Goal: Complete application form

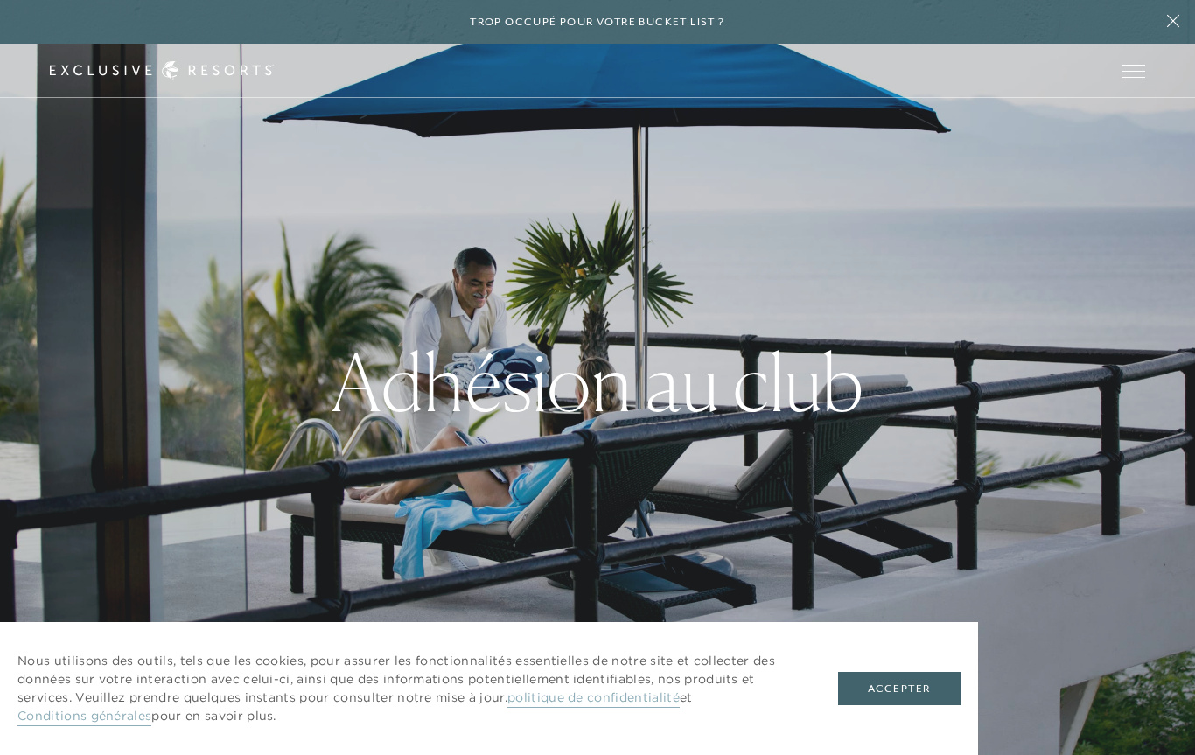
click at [899, 692] on font "Accepter" at bounding box center [899, 688] width 62 height 12
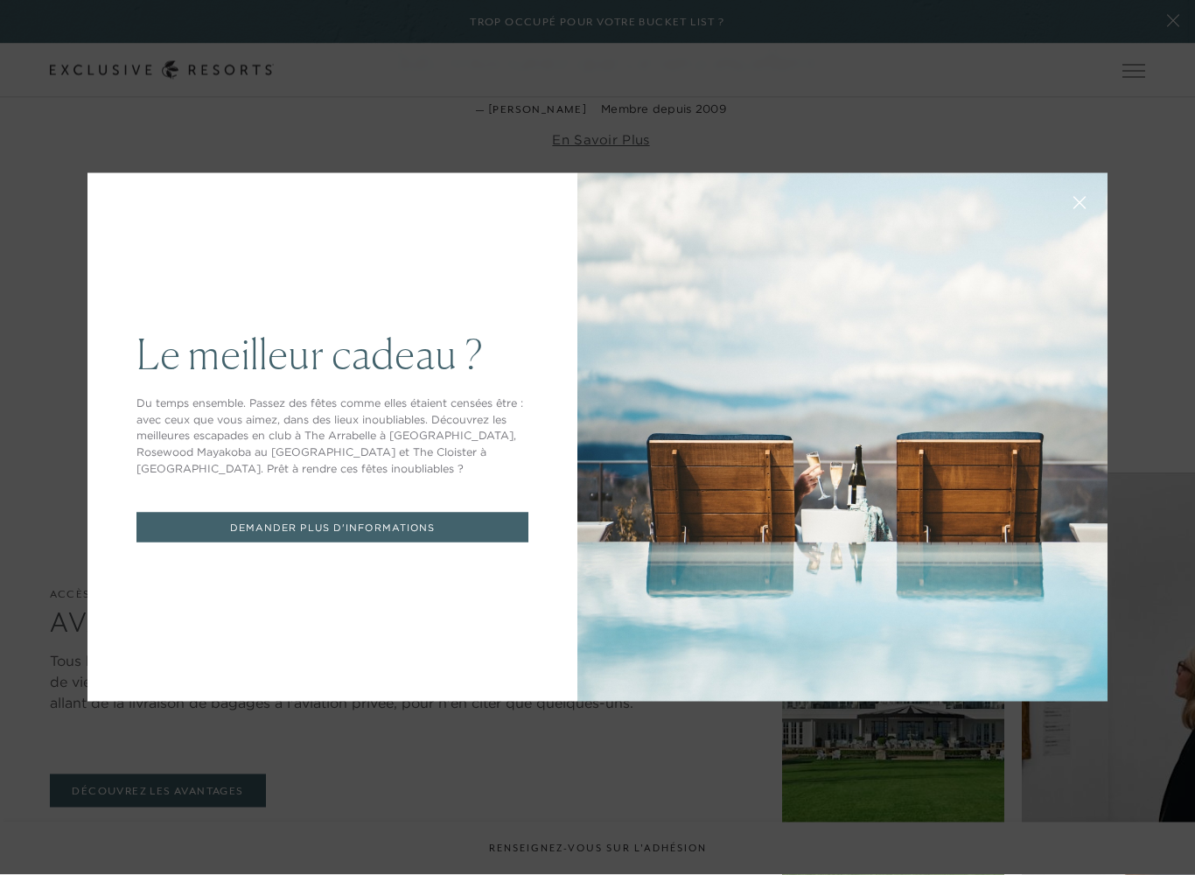
scroll to position [4311, 0]
click at [115, 104] on div "Le meilleur cadeau ? Du temps ensemble. Passez des fêtes comme elles étaient ce…" at bounding box center [597, 437] width 1195 height 875
click at [87, 106] on div "Le meilleur cadeau ? Du temps ensemble. Passez des fêtes comme elles étaient ce…" at bounding box center [597, 437] width 1195 height 875
click at [182, 712] on div "Le meilleur cadeau ? Du temps ensemble. Passez des fêtes comme elles étaient ce…" at bounding box center [597, 437] width 1195 height 875
click at [309, 523] on font "DEMANDER PLUS D'INFORMATIONS" at bounding box center [333, 527] width 206 height 12
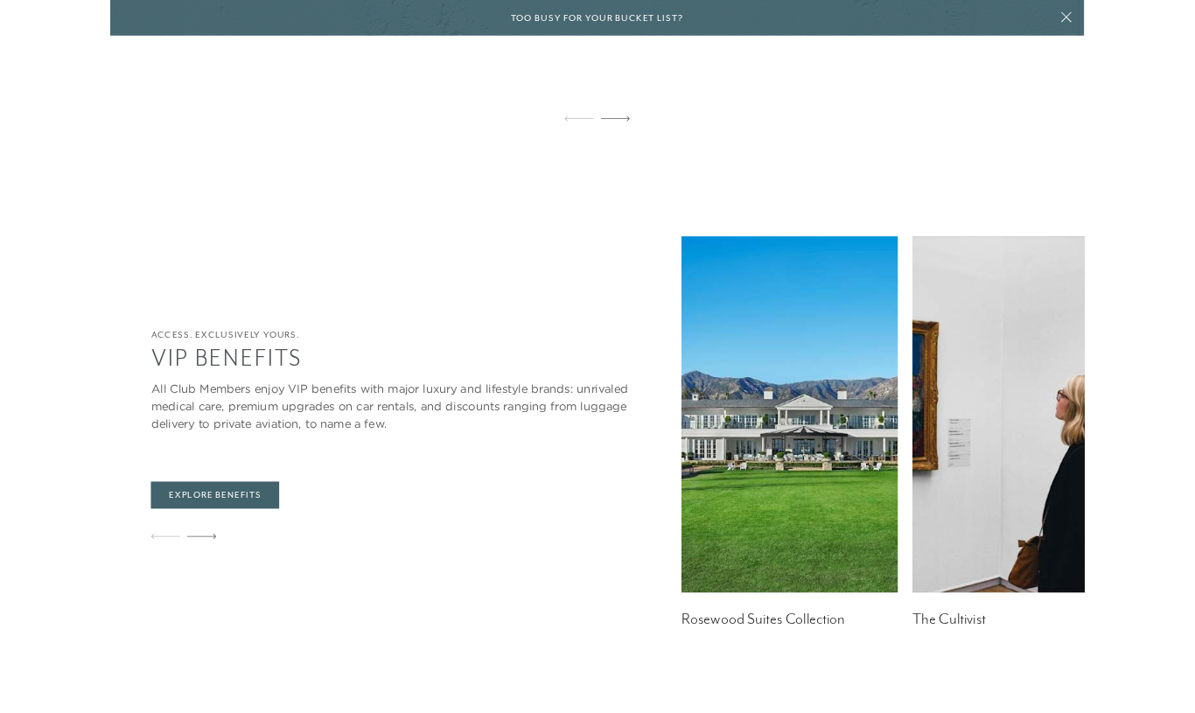
scroll to position [4360, 0]
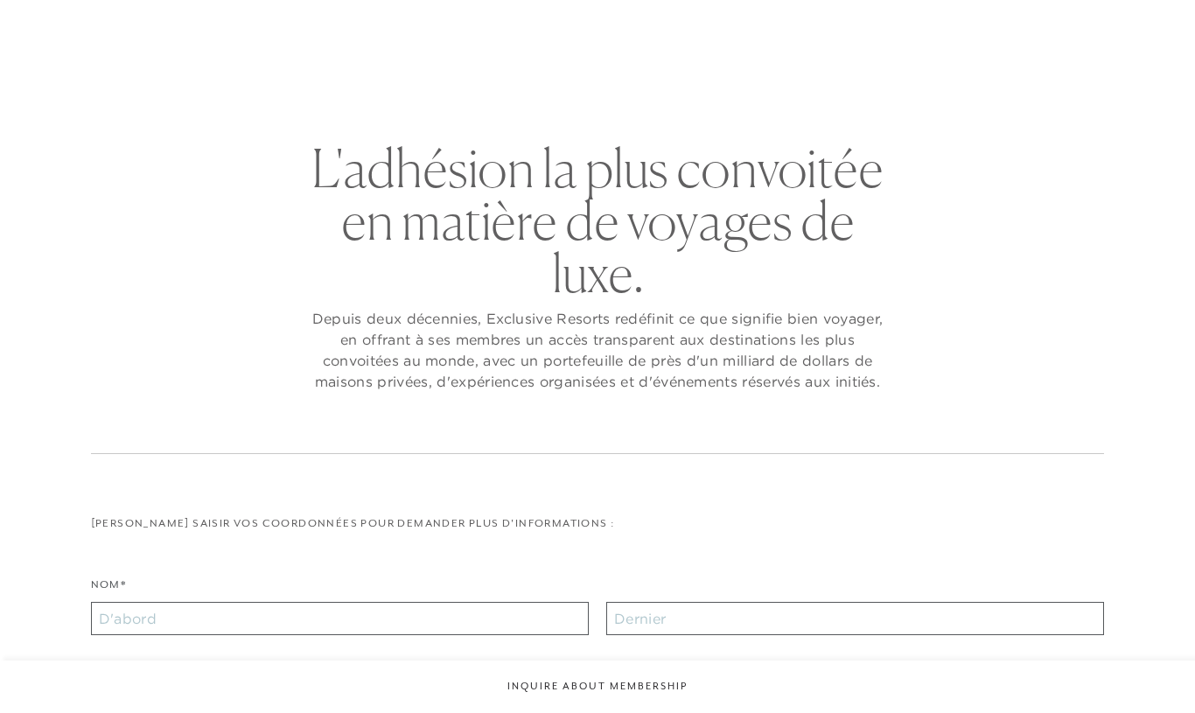
checkbox input "false"
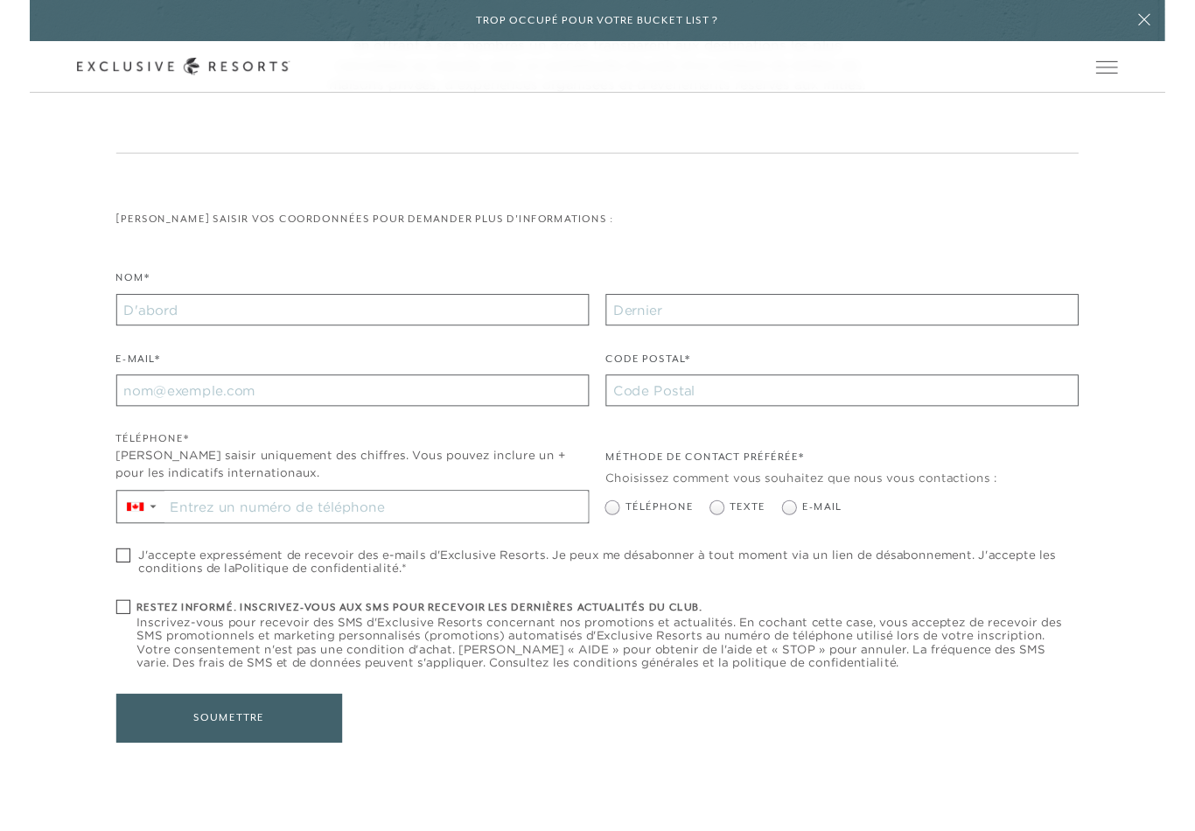
scroll to position [337, 0]
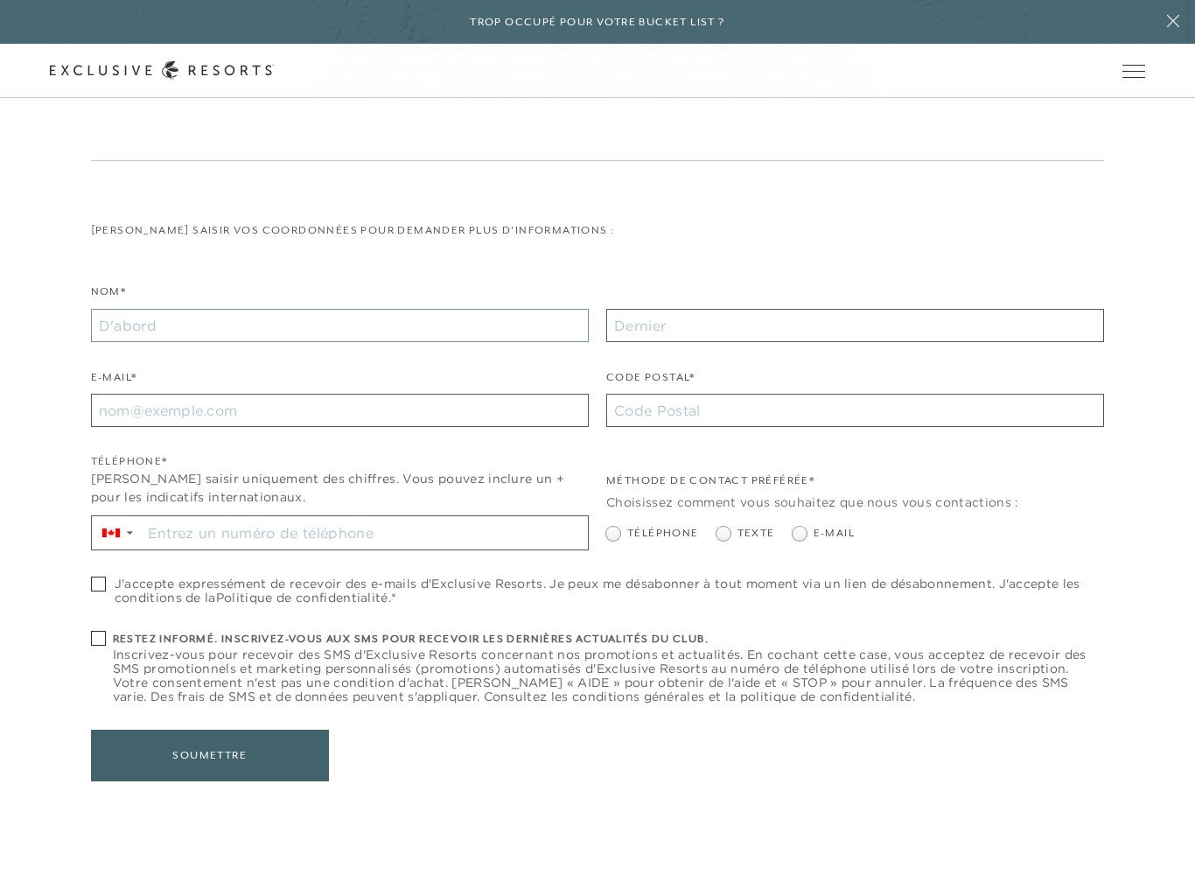
click at [122, 322] on input "Nom*" at bounding box center [340, 325] width 498 height 33
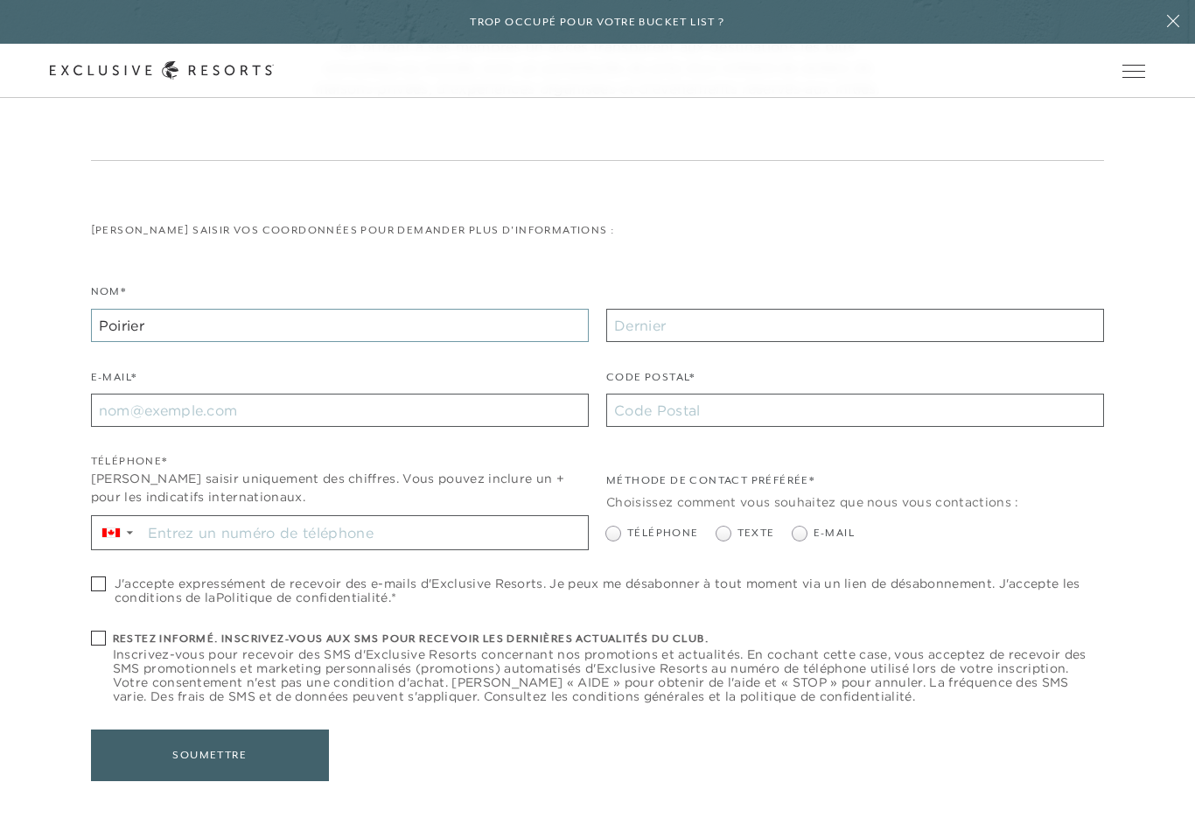
type input "Poirier"
click at [704, 321] on input "text" at bounding box center [855, 325] width 498 height 33
type input "[PERSON_NAME]"
click at [116, 406] on input "E-mail*" at bounding box center [340, 410] width 498 height 33
type input "[EMAIL_ADDRESS][DOMAIN_NAME]"
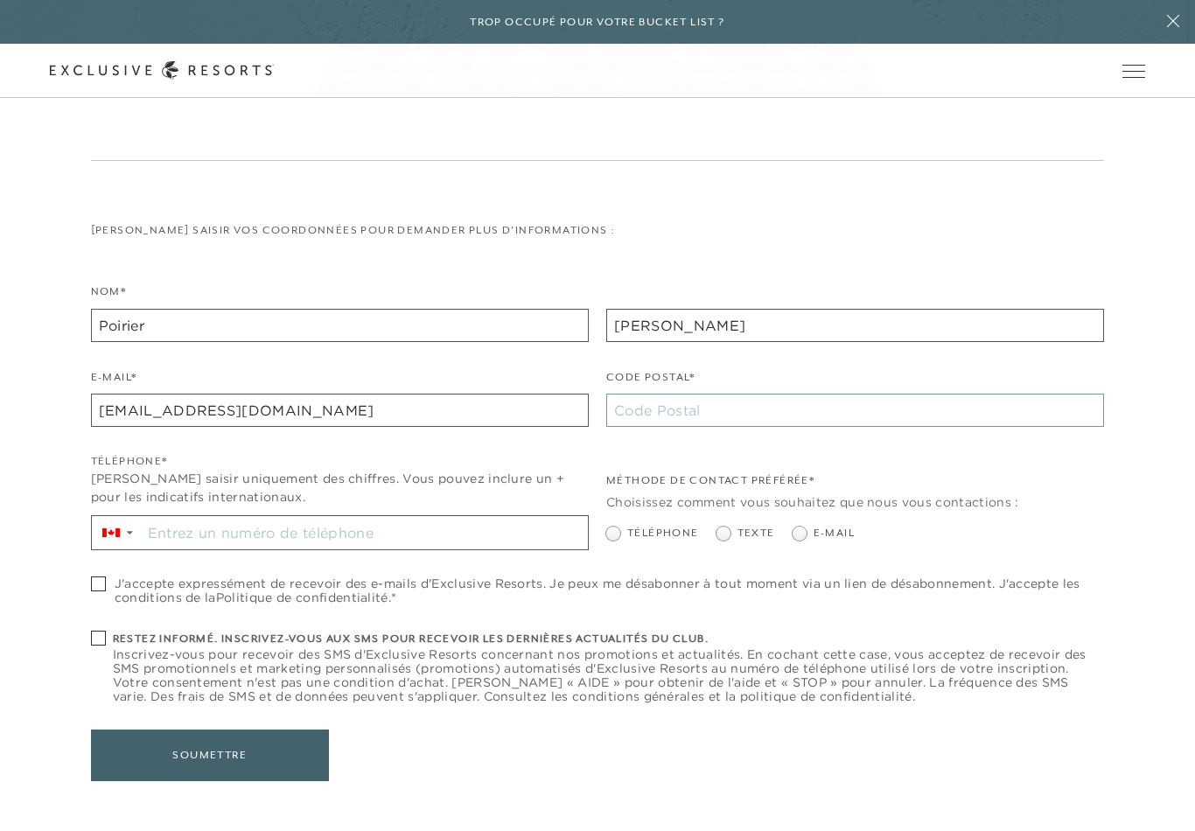
click at [687, 413] on input "Code Postal*" at bounding box center [855, 410] width 498 height 33
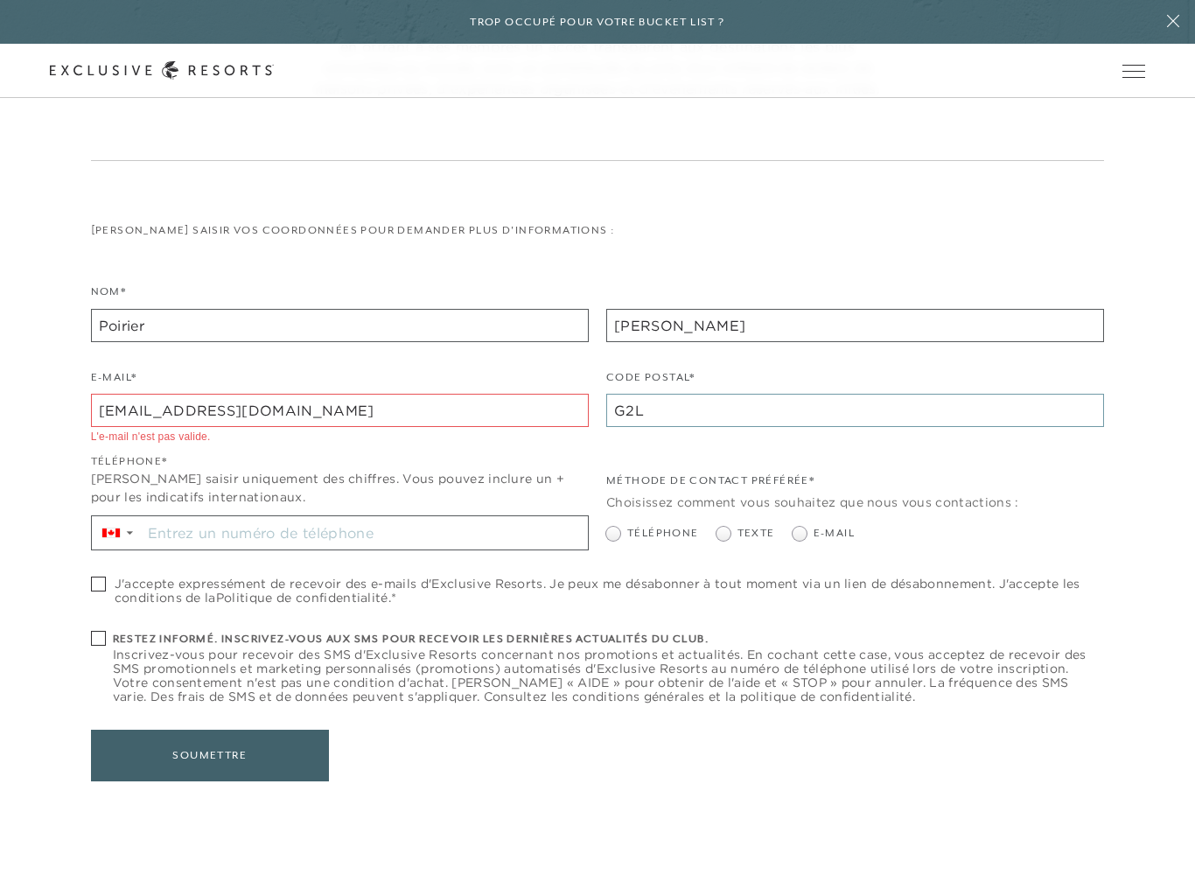
click at [674, 412] on input "G2L" at bounding box center [855, 410] width 498 height 33
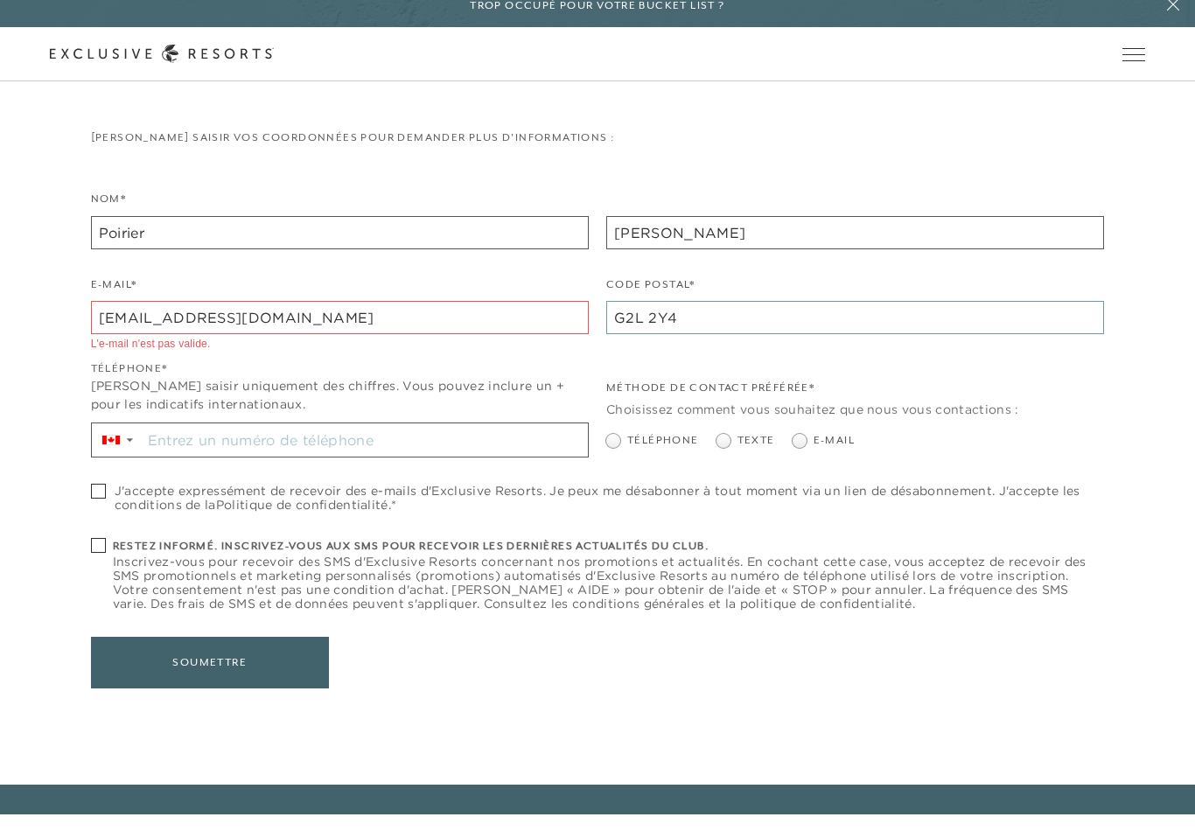
scroll to position [420, 0]
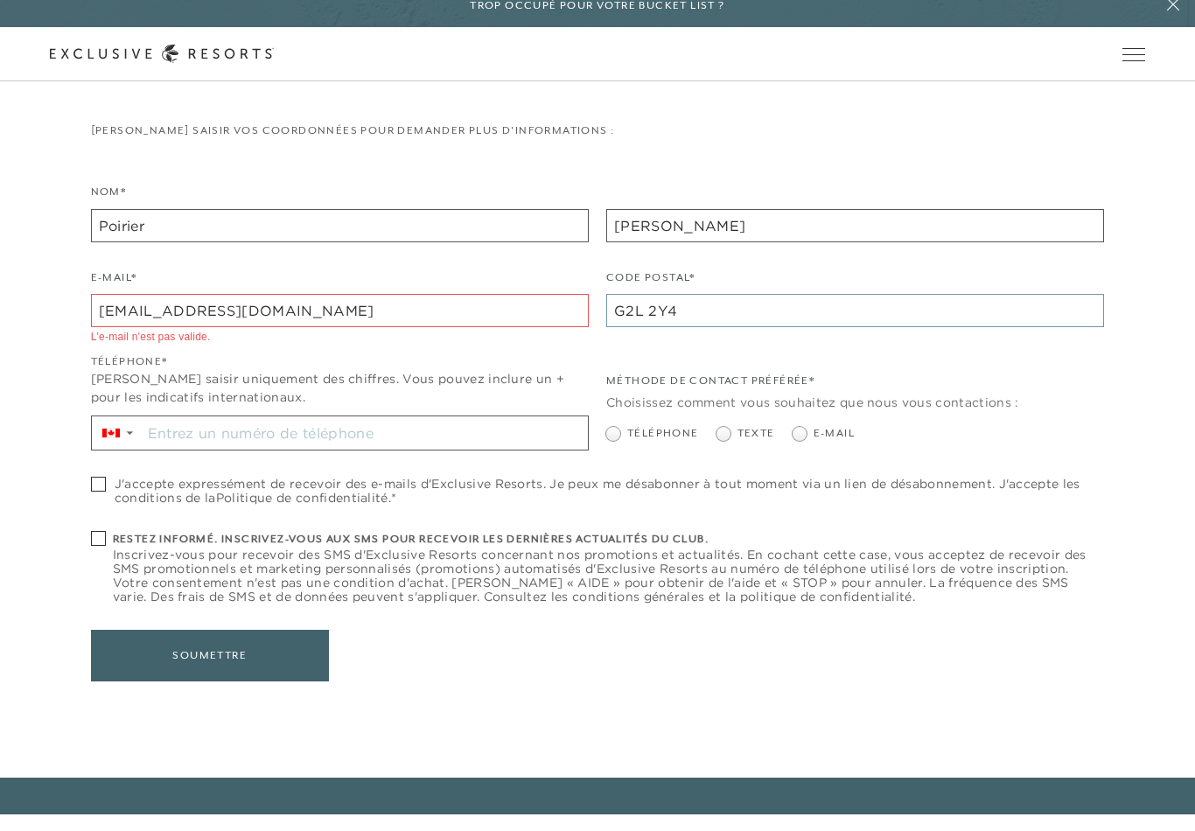
type input "G2L 2Y4"
click at [193, 433] on input "Restez informé. Inscrivez-vous aux SMS pour recevoir les dernières actualités d…" at bounding box center [365, 449] width 446 height 33
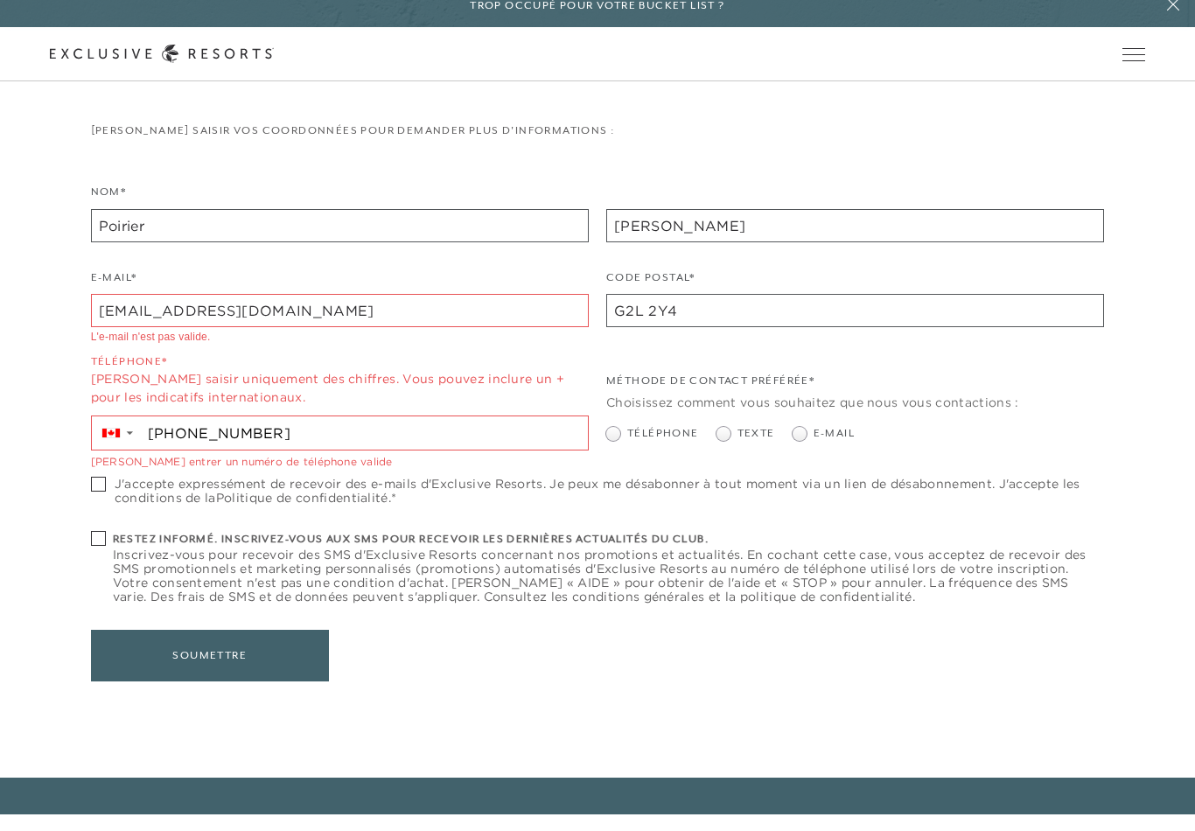
type input "[PHONE_NUMBER]"
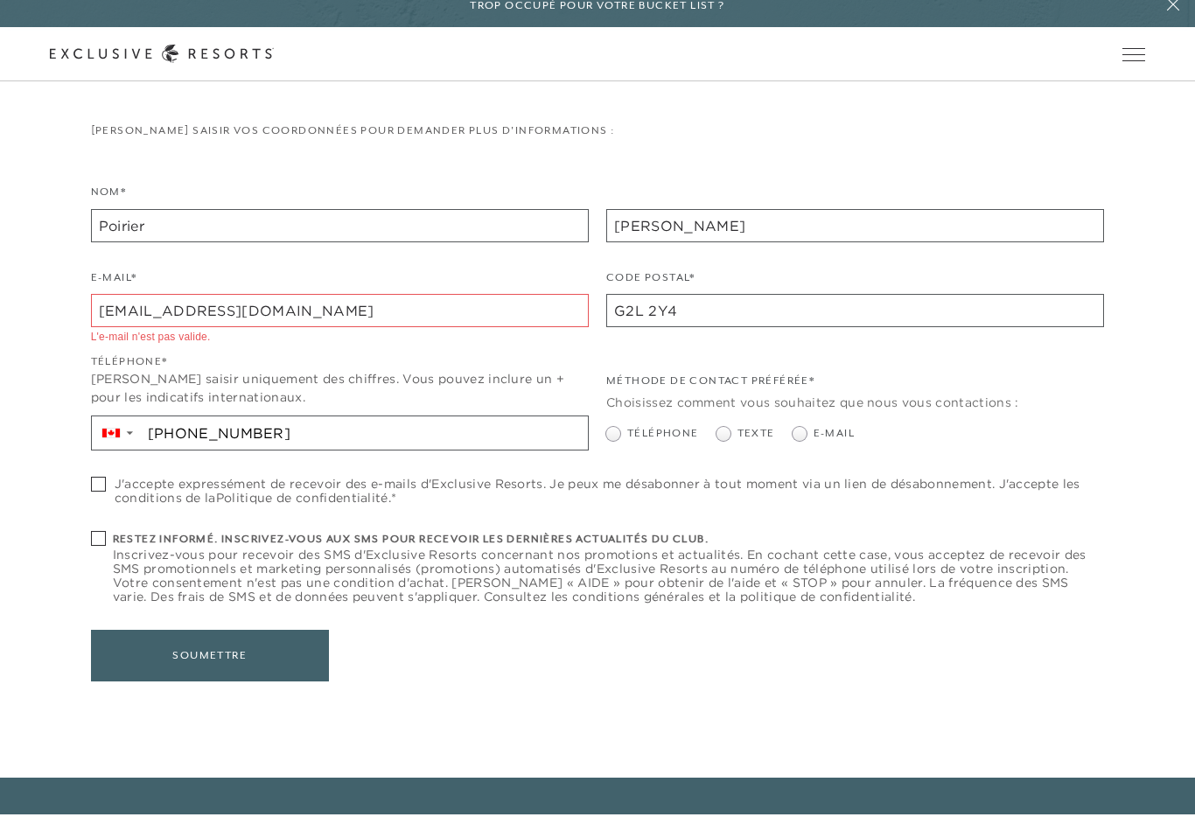
click at [615, 443] on span at bounding box center [613, 450] width 14 height 14
radio input "true"
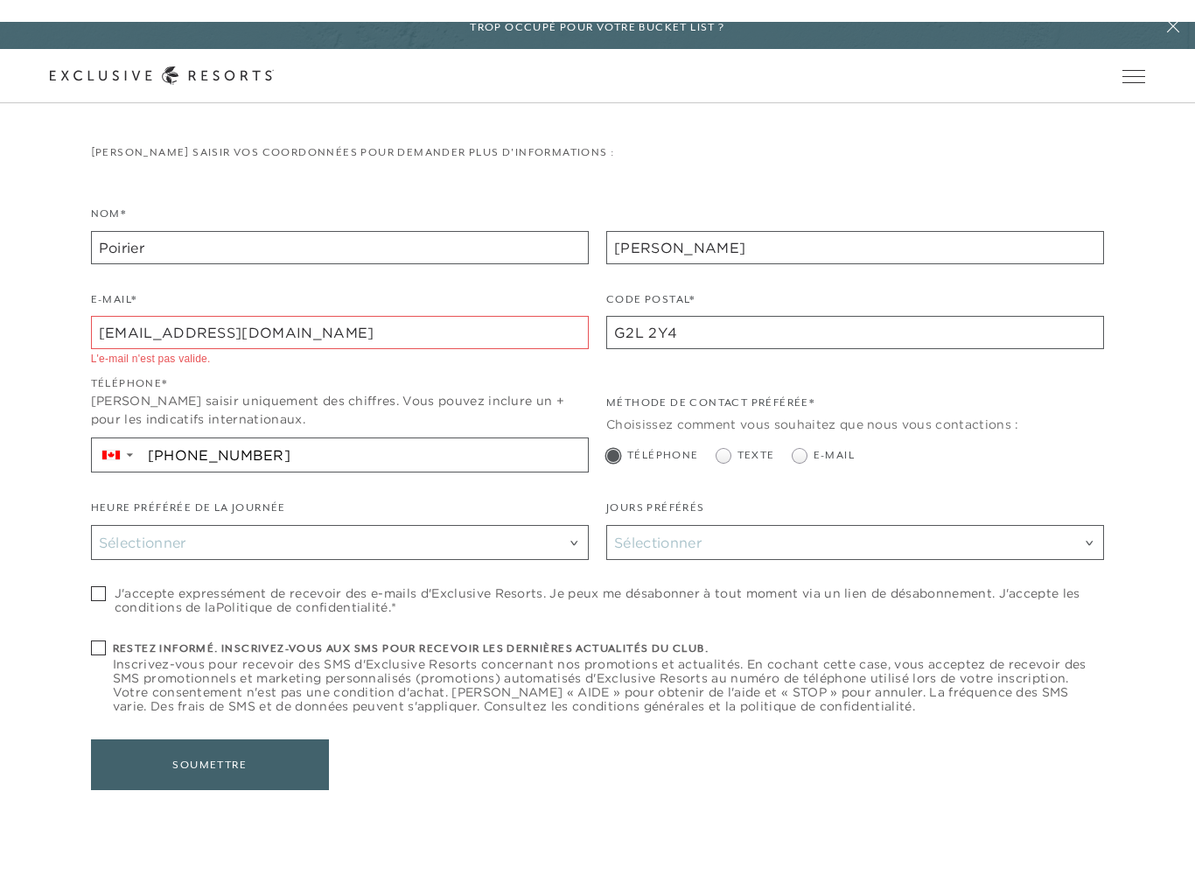
scroll to position [437, 0]
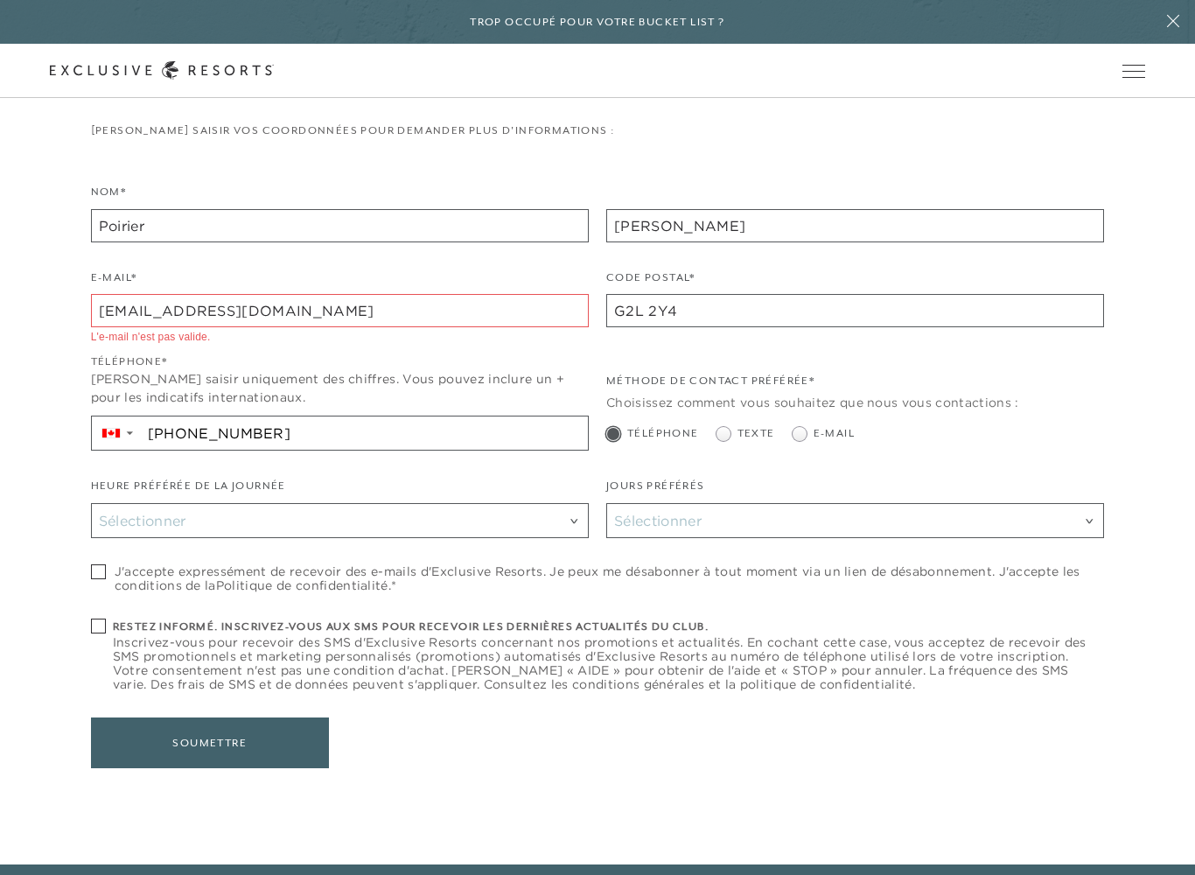
click at [725, 432] on span at bounding box center [723, 434] width 14 height 14
radio input "true"
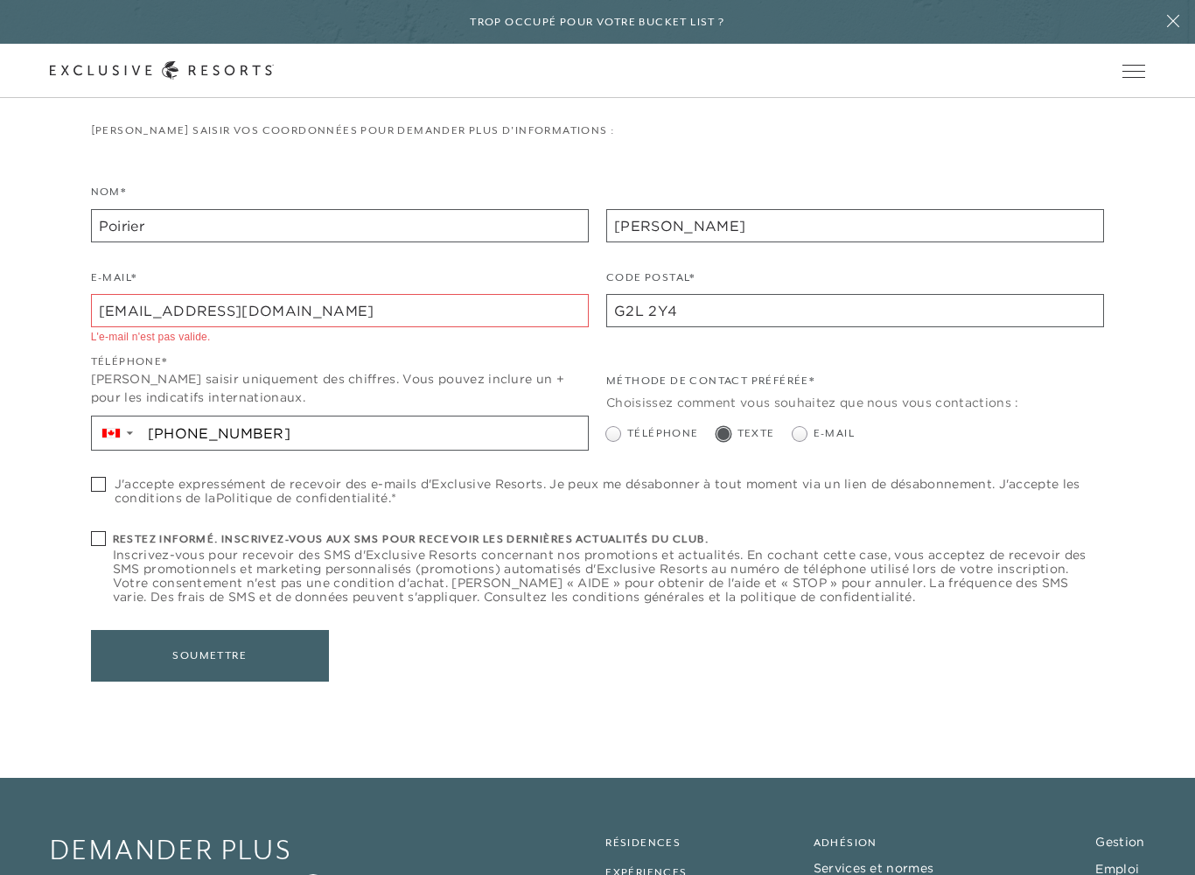
click at [92, 492] on label "J'accepte expressément de recevoir des e-mails d'Exclusive Resorts. Je peux me …" at bounding box center [598, 491] width 1014 height 28
checkbox input "true"
click at [105, 541] on span at bounding box center [98, 538] width 15 height 15
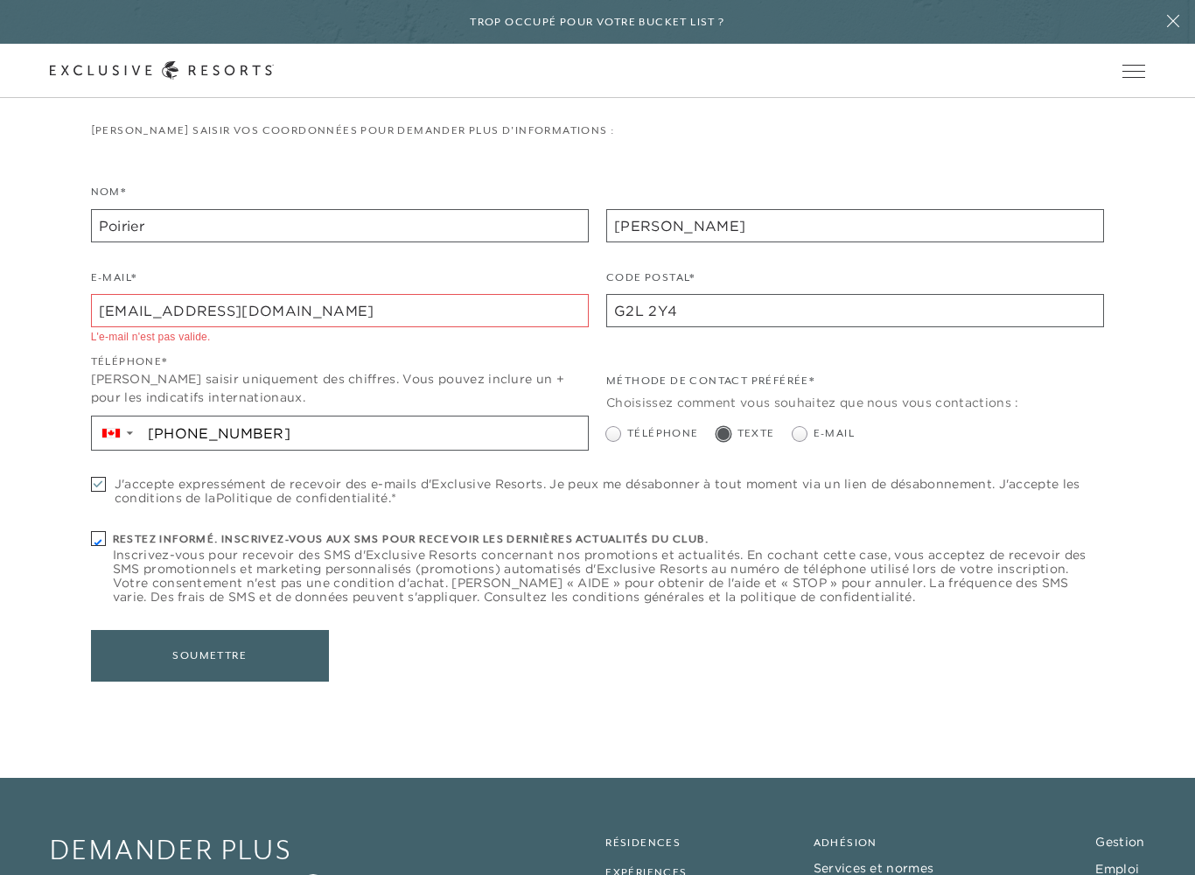
checkbox input "true"
click at [251, 652] on font "Soumettre" at bounding box center [209, 655] width 118 height 33
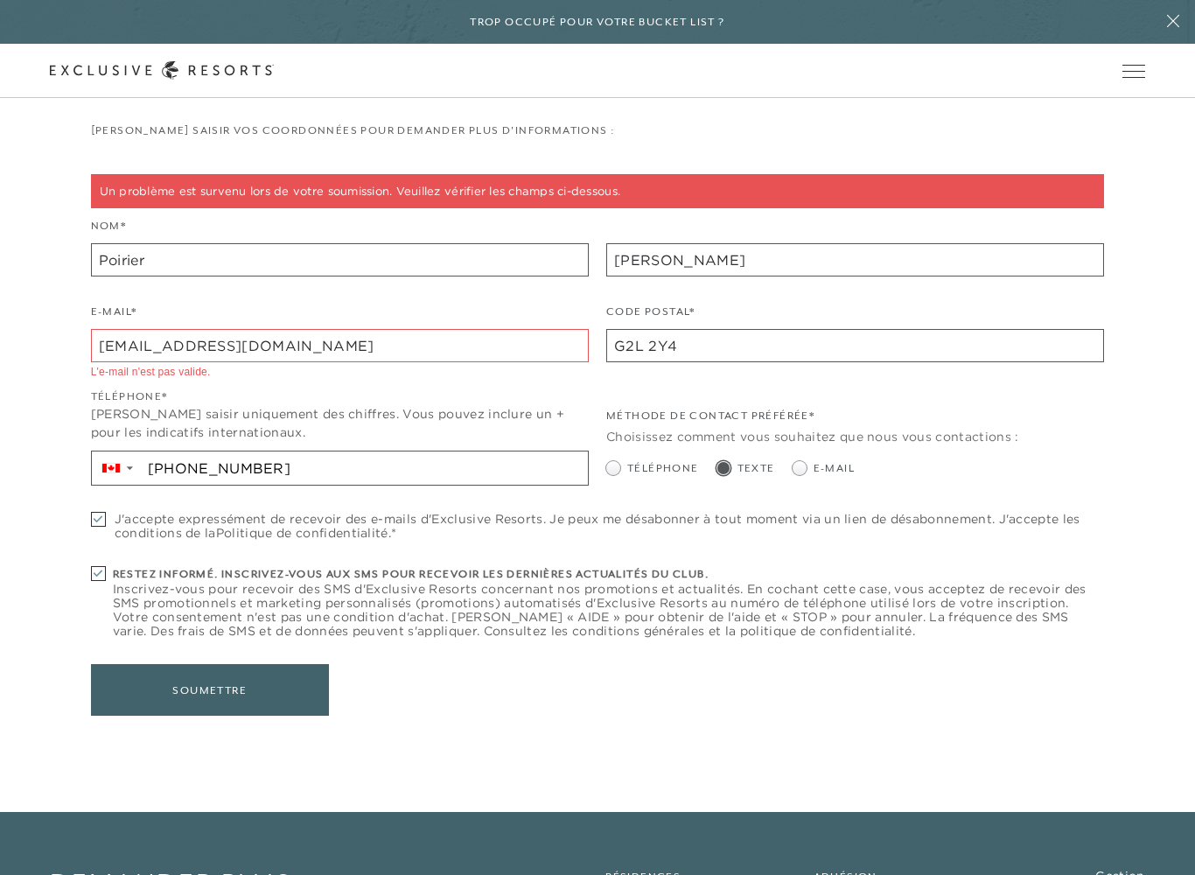
click at [128, 339] on input "[EMAIL_ADDRESS][DOMAIN_NAME]" at bounding box center [340, 345] width 498 height 33
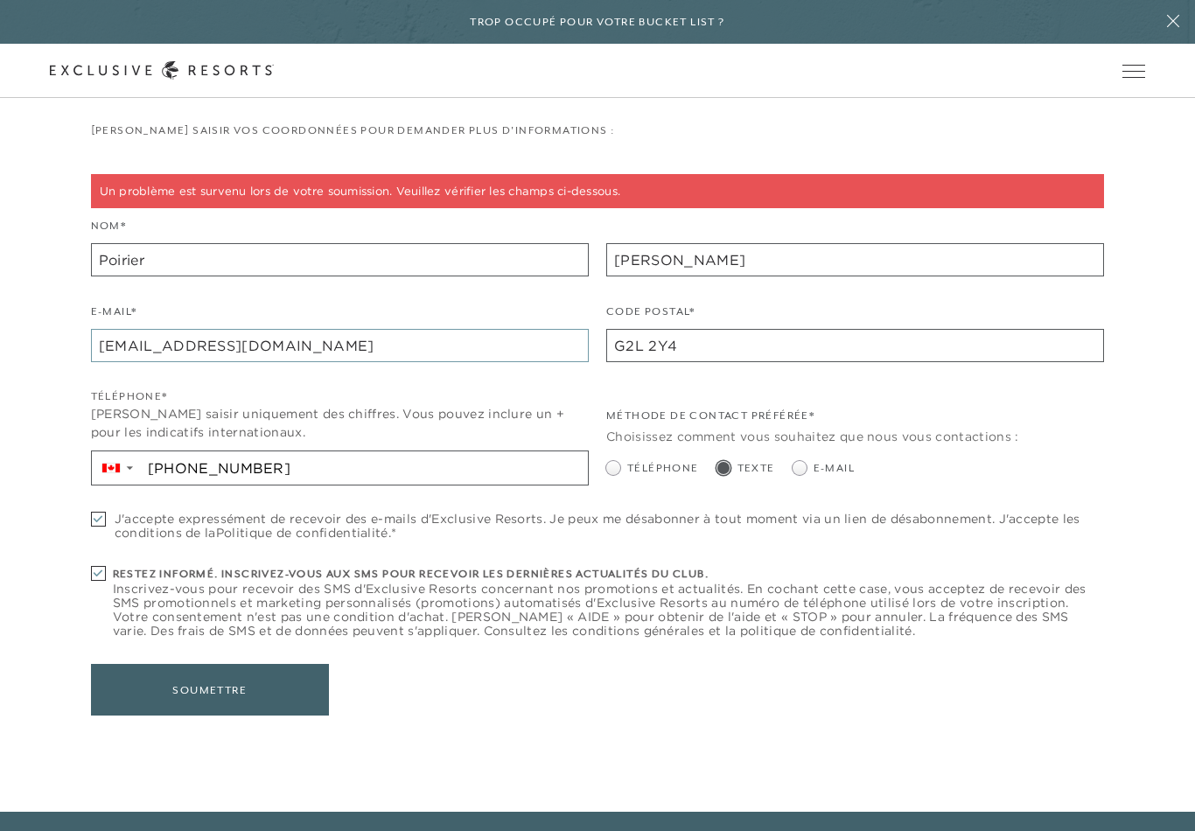
click at [228, 347] on input "[EMAIL_ADDRESS][DOMAIN_NAME]" at bounding box center [340, 345] width 498 height 33
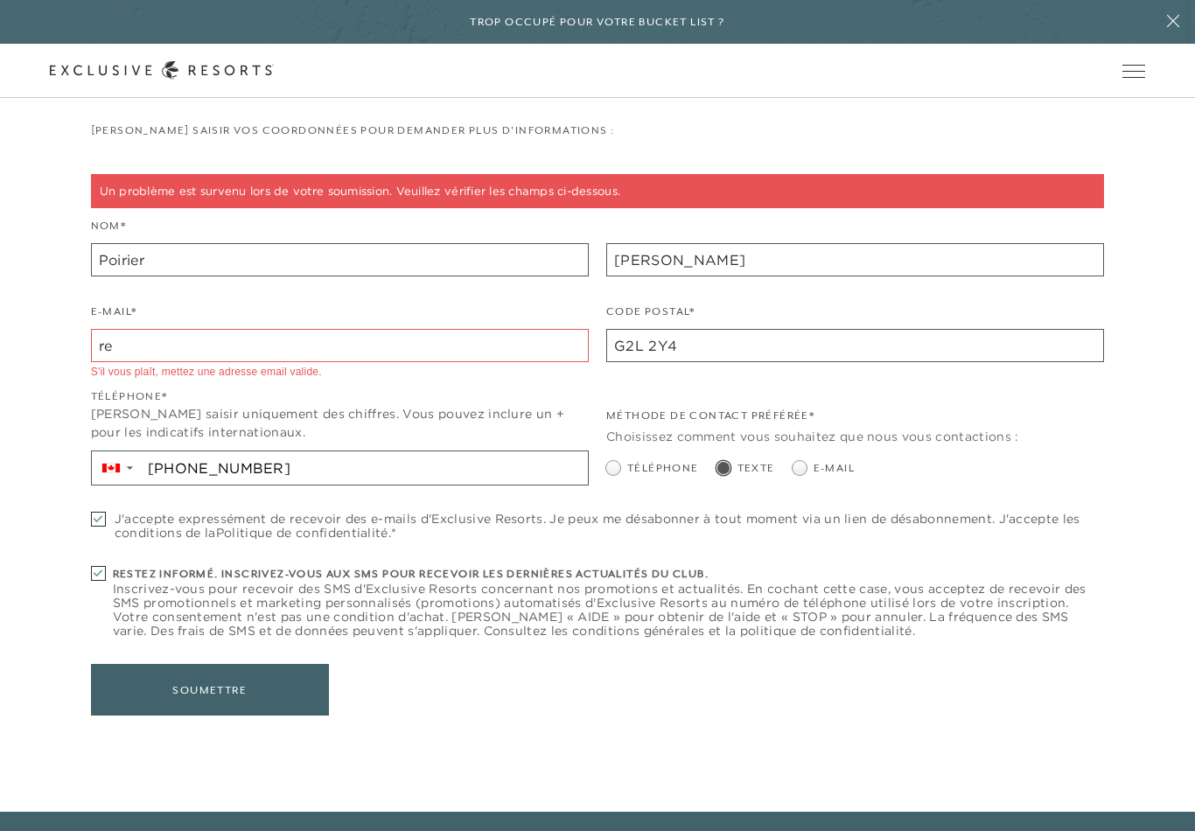
type input "r"
click at [149, 692] on button "Soumettre" at bounding box center [210, 690] width 238 height 52
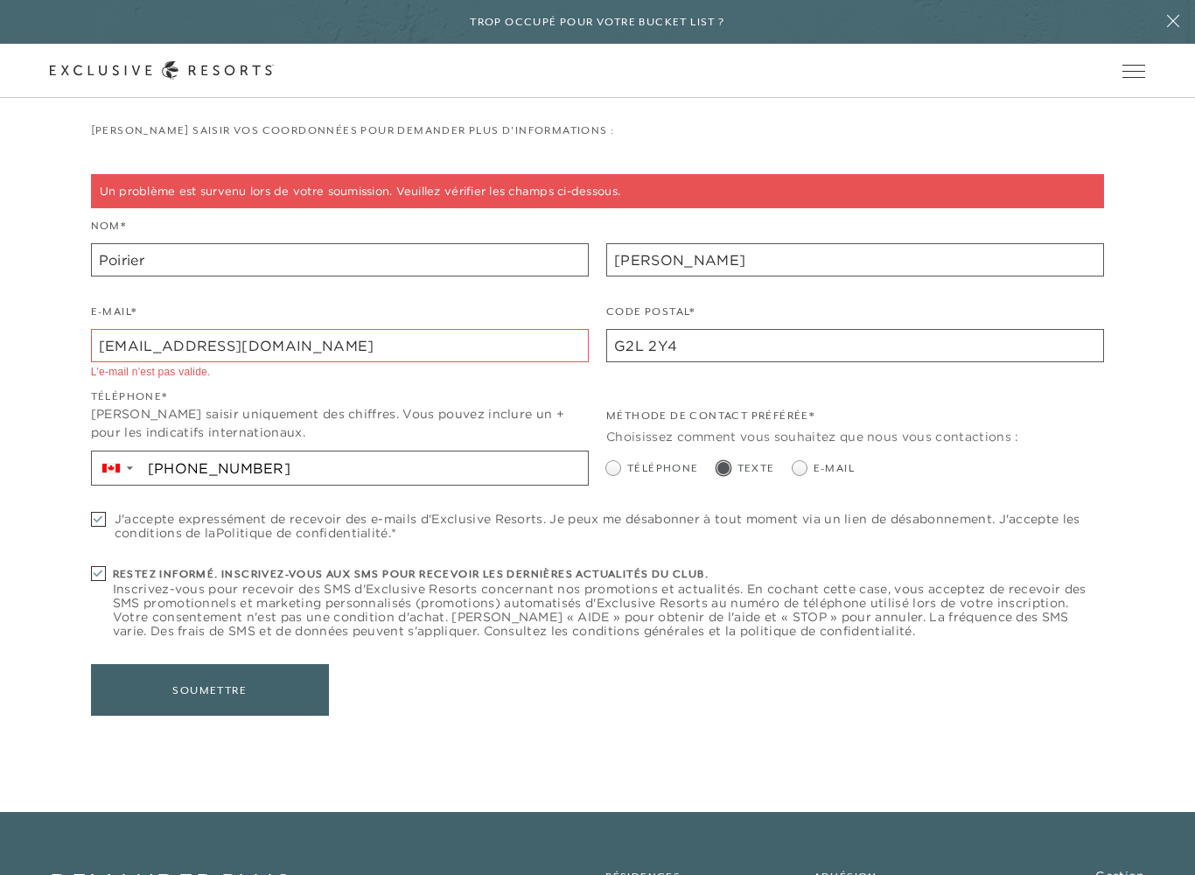
click at [157, 681] on font "Soumettre" at bounding box center [209, 690] width 118 height 33
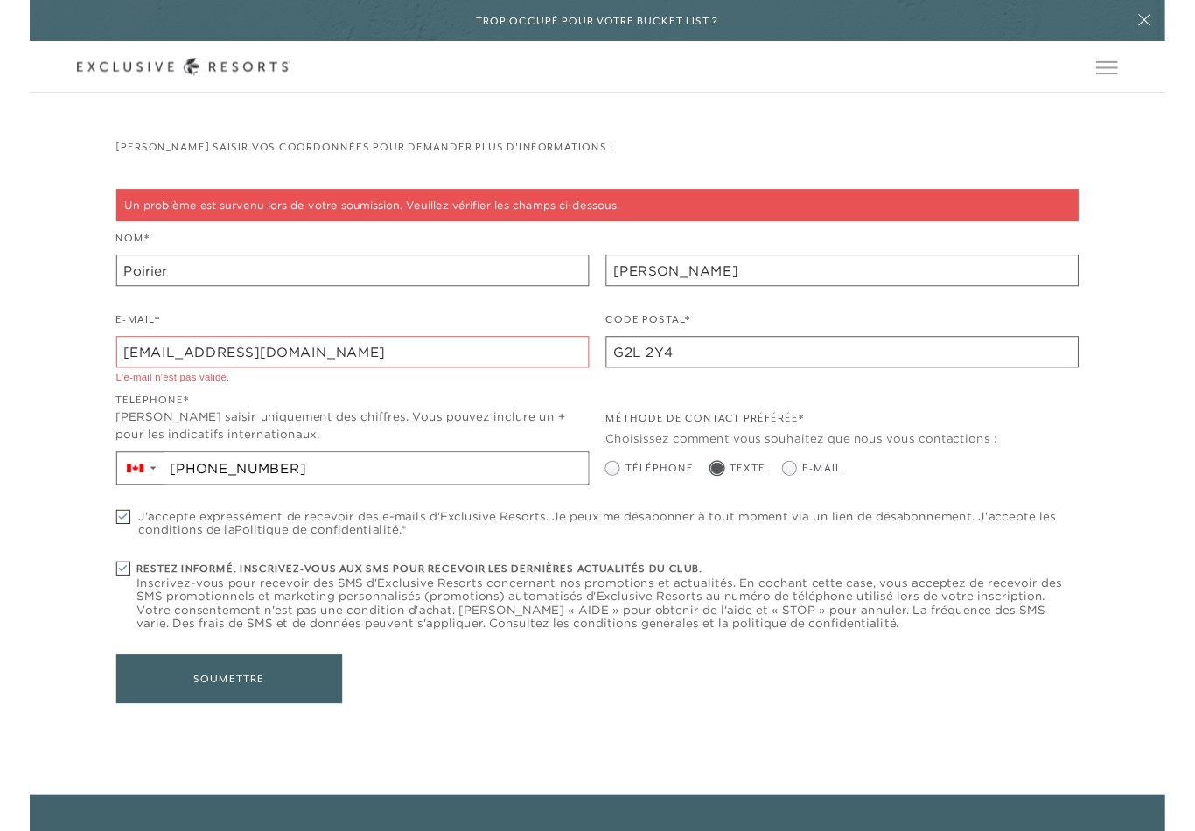
scroll to position [409, 0]
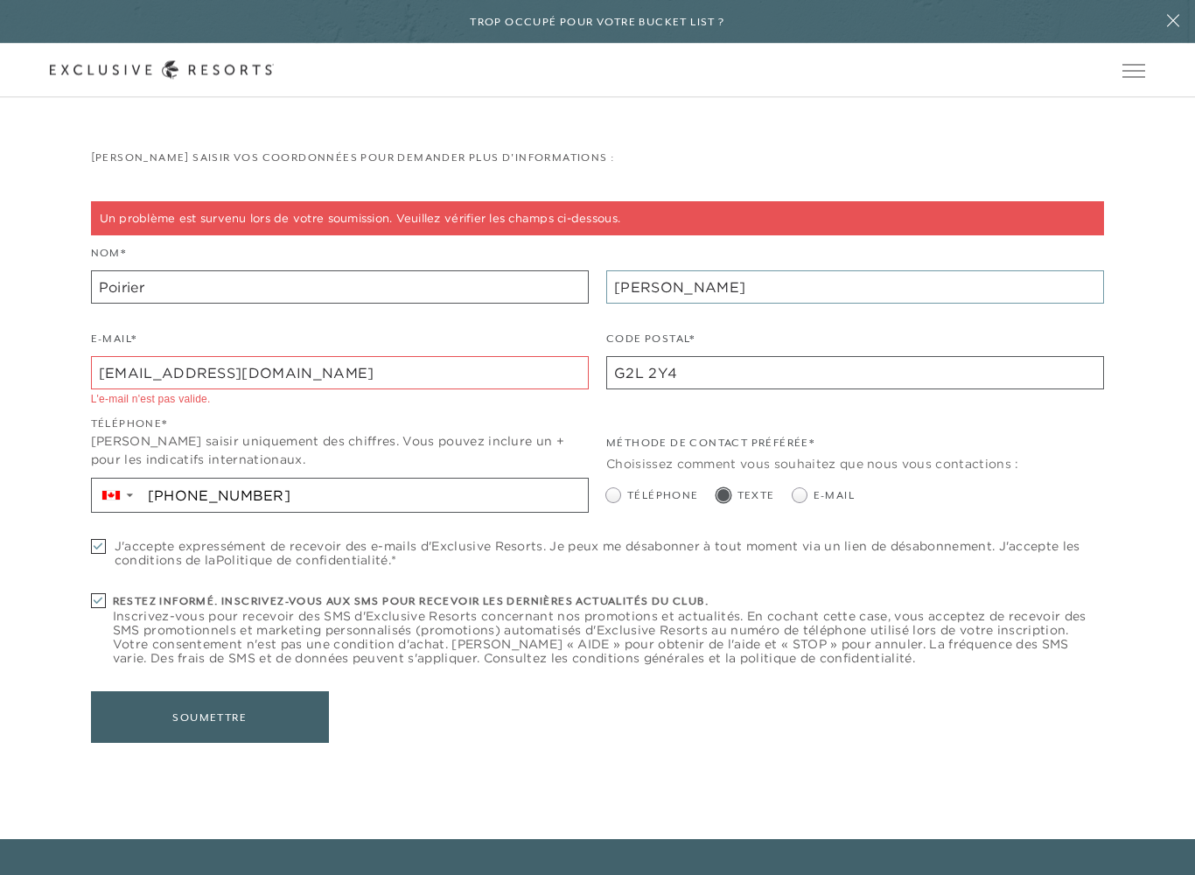
click at [698, 285] on input "[PERSON_NAME]" at bounding box center [855, 287] width 498 height 33
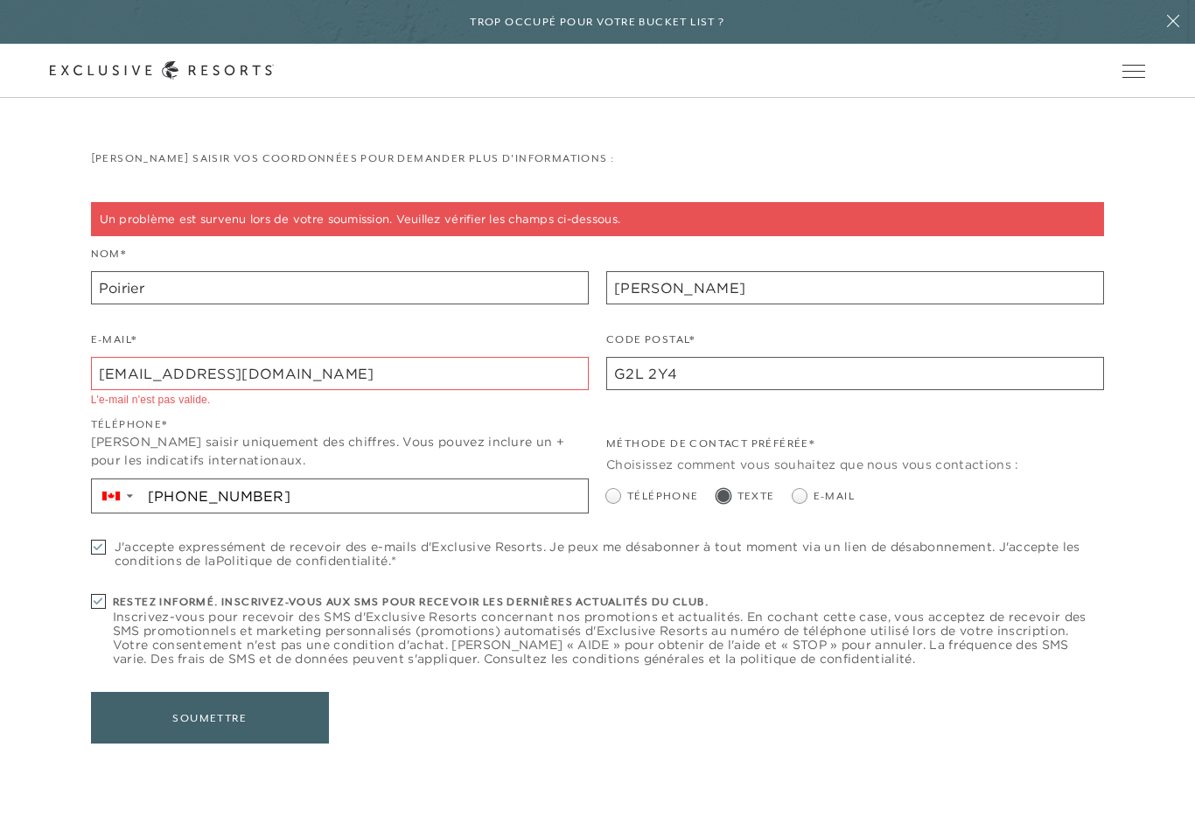
click at [294, 385] on input "[EMAIL_ADDRESS][DOMAIN_NAME]" at bounding box center [340, 373] width 498 height 33
type input "r"
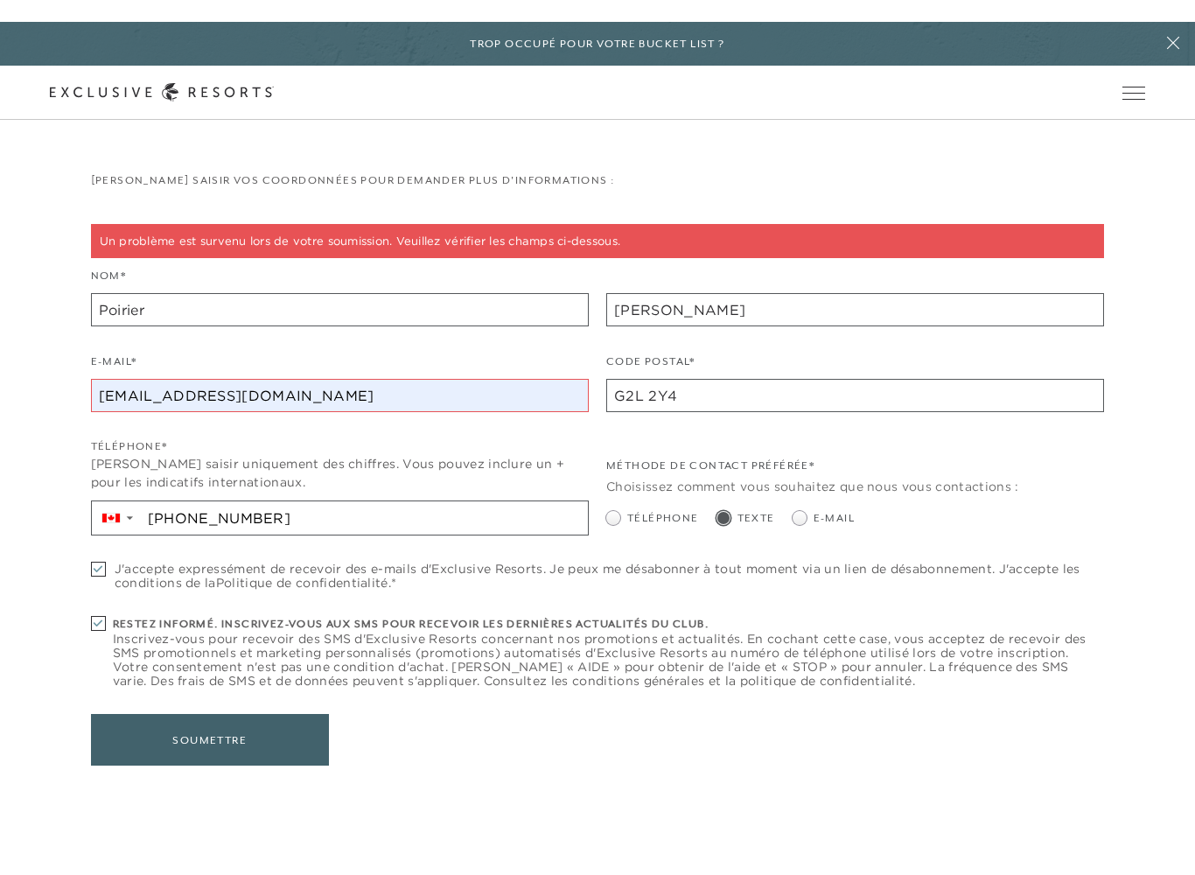
scroll to position [409, 0]
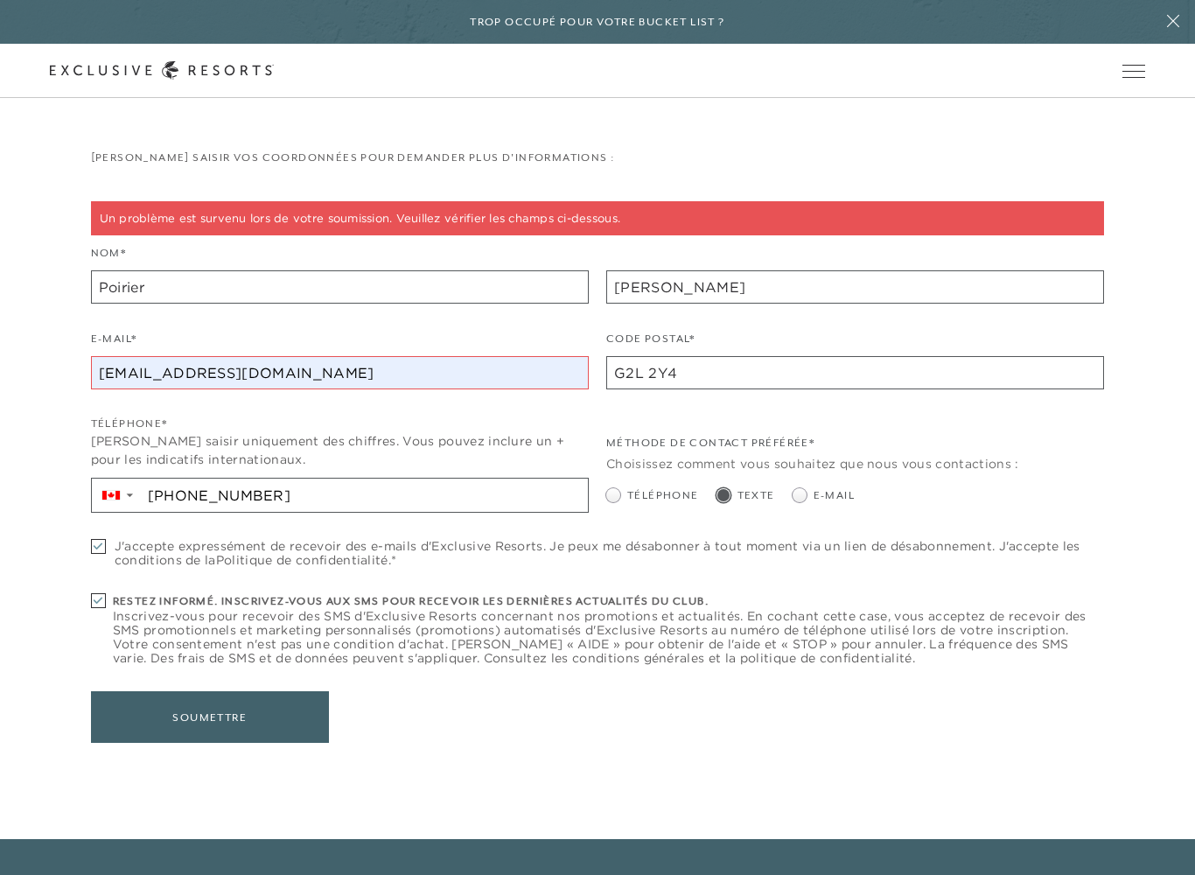
click at [241, 712] on font "Soumettre" at bounding box center [209, 717] width 118 height 33
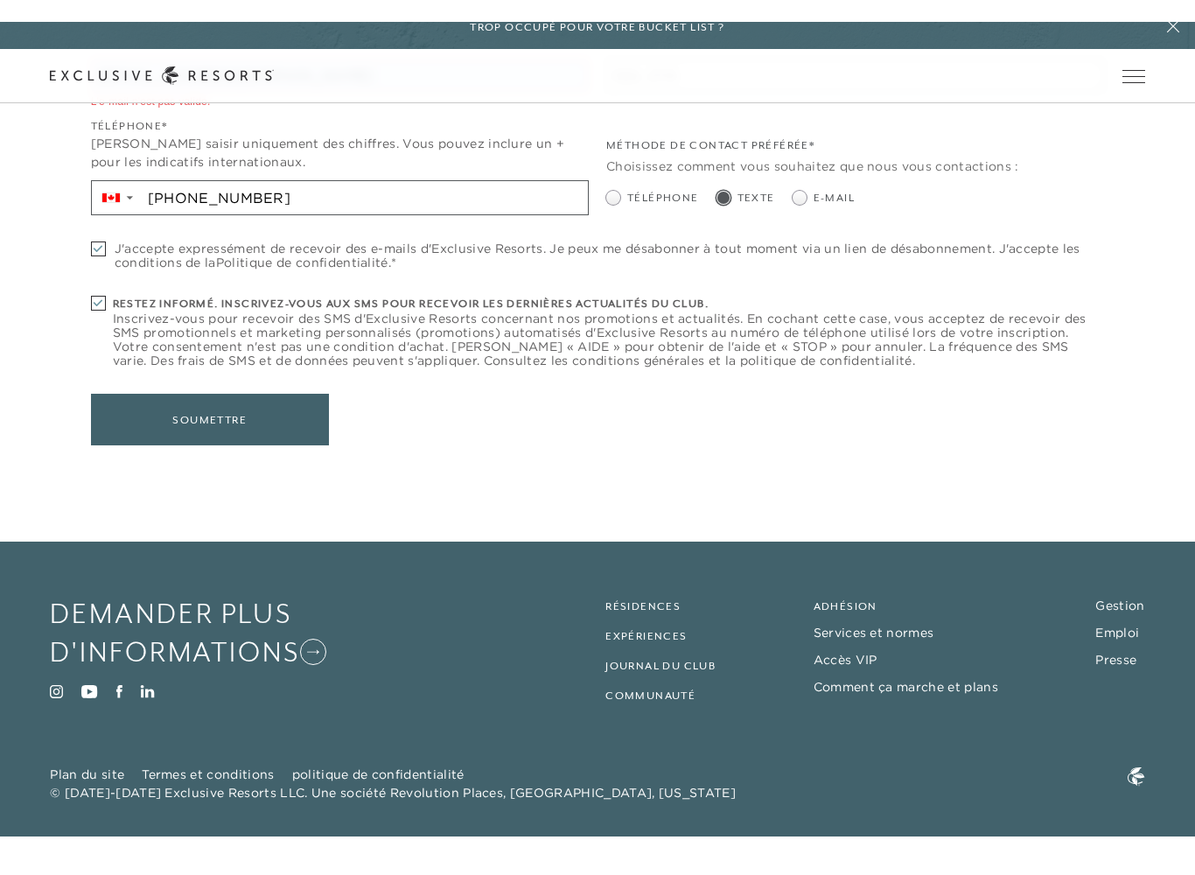
scroll to position [668, 0]
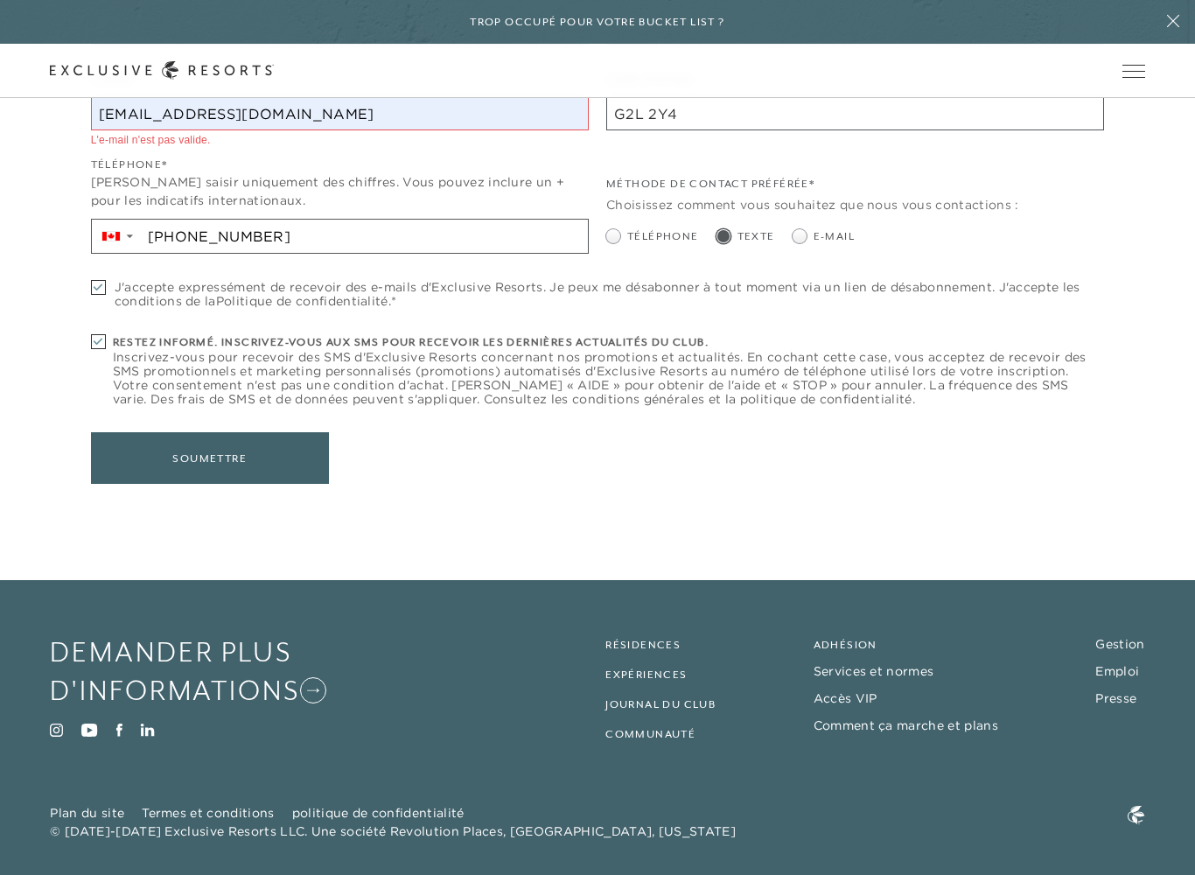
click at [137, 451] on button "Soumettre" at bounding box center [210, 458] width 238 height 52
click at [138, 443] on button "Soumettre" at bounding box center [210, 458] width 238 height 52
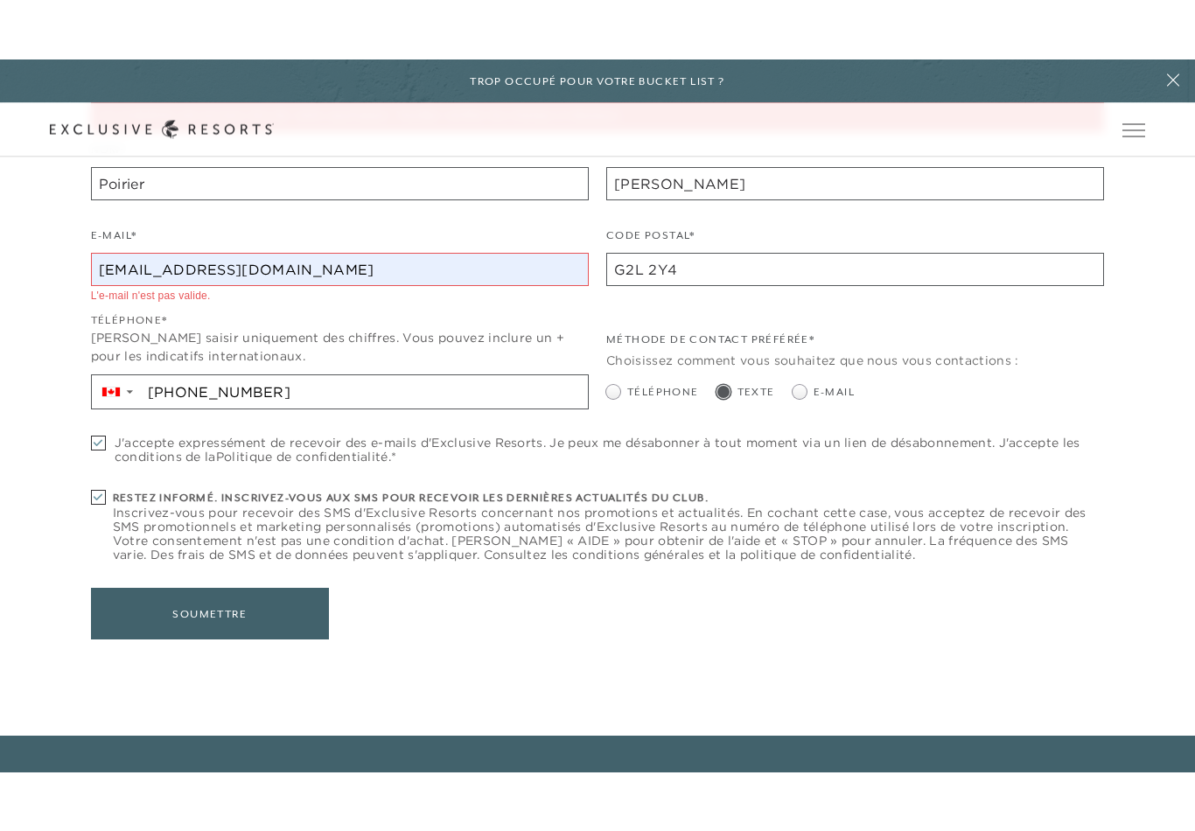
scroll to position [566, 0]
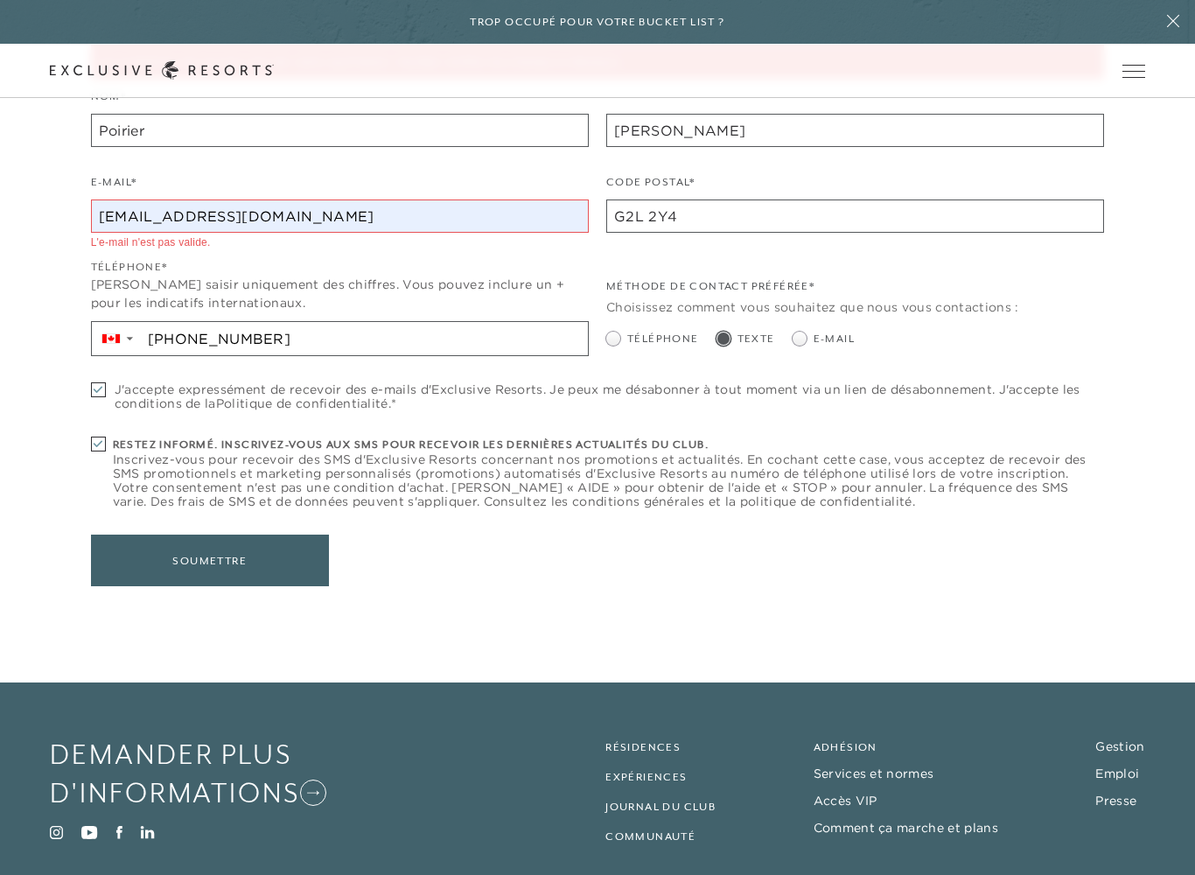
click at [9, 226] on main "L'adhésion la plus convoitée en matière de voyages de luxe. Depuis deux décenni…" at bounding box center [597, 40] width 1195 height 1213
click at [174, 201] on input "[EMAIL_ADDRESS][DOMAIN_NAME]" at bounding box center [340, 215] width 498 height 33
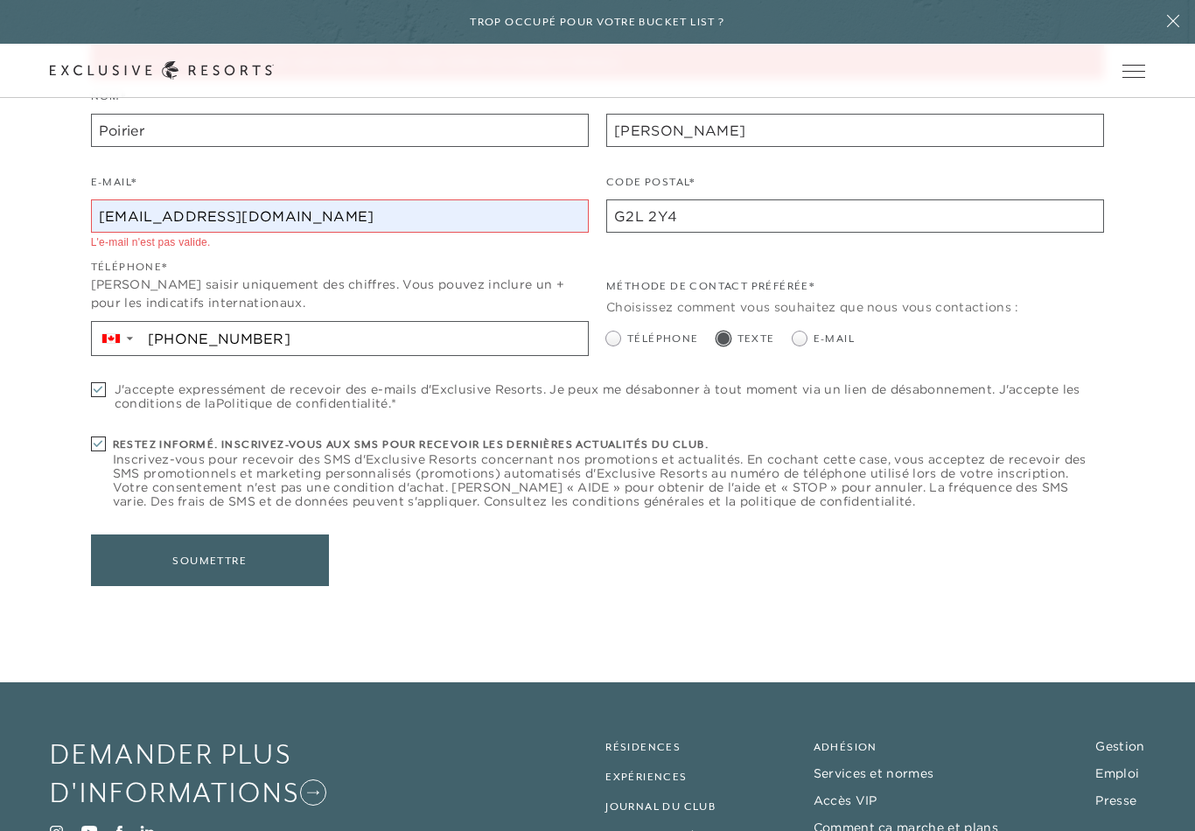
click at [170, 222] on input "[EMAIL_ADDRESS][DOMAIN_NAME]" at bounding box center [340, 215] width 498 height 33
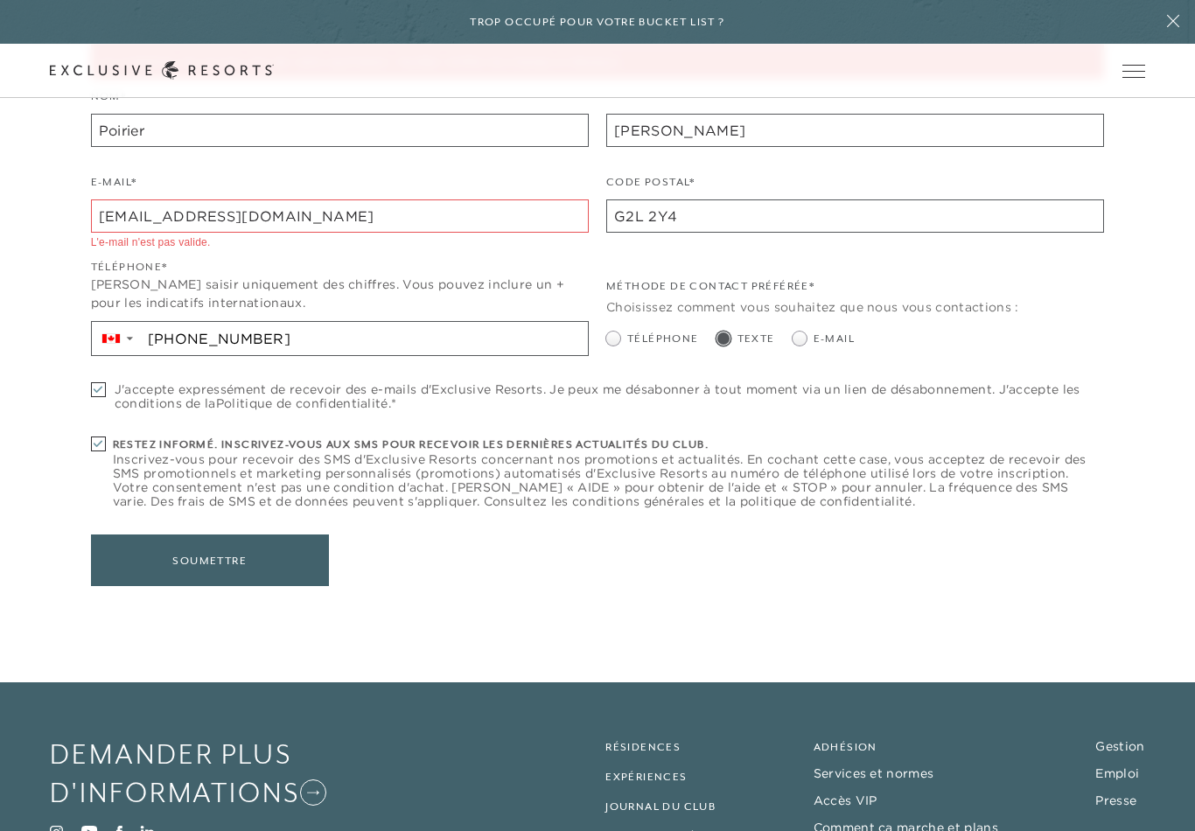
click at [133, 542] on button "Soumettre" at bounding box center [210, 560] width 238 height 52
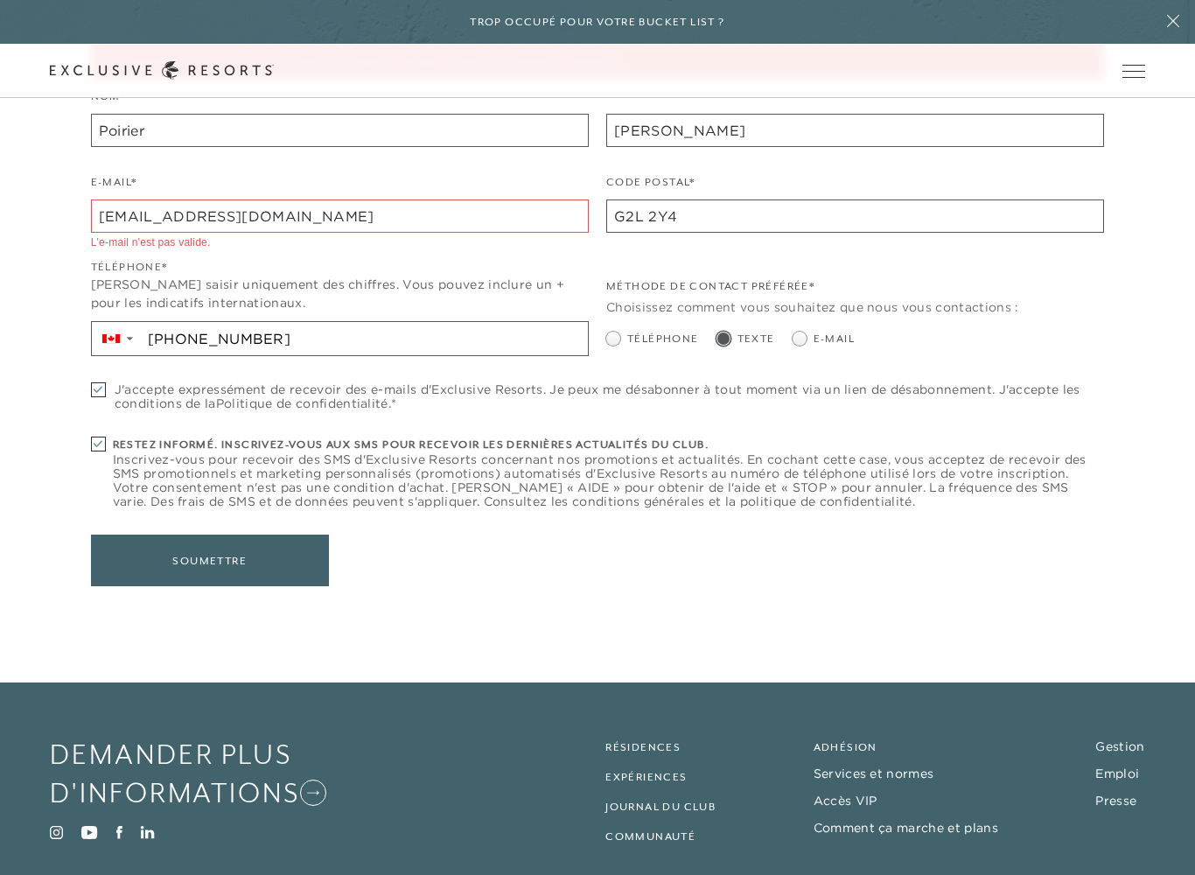
click at [326, 222] on input "[EMAIL_ADDRESS][DOMAIN_NAME]" at bounding box center [340, 215] width 498 height 33
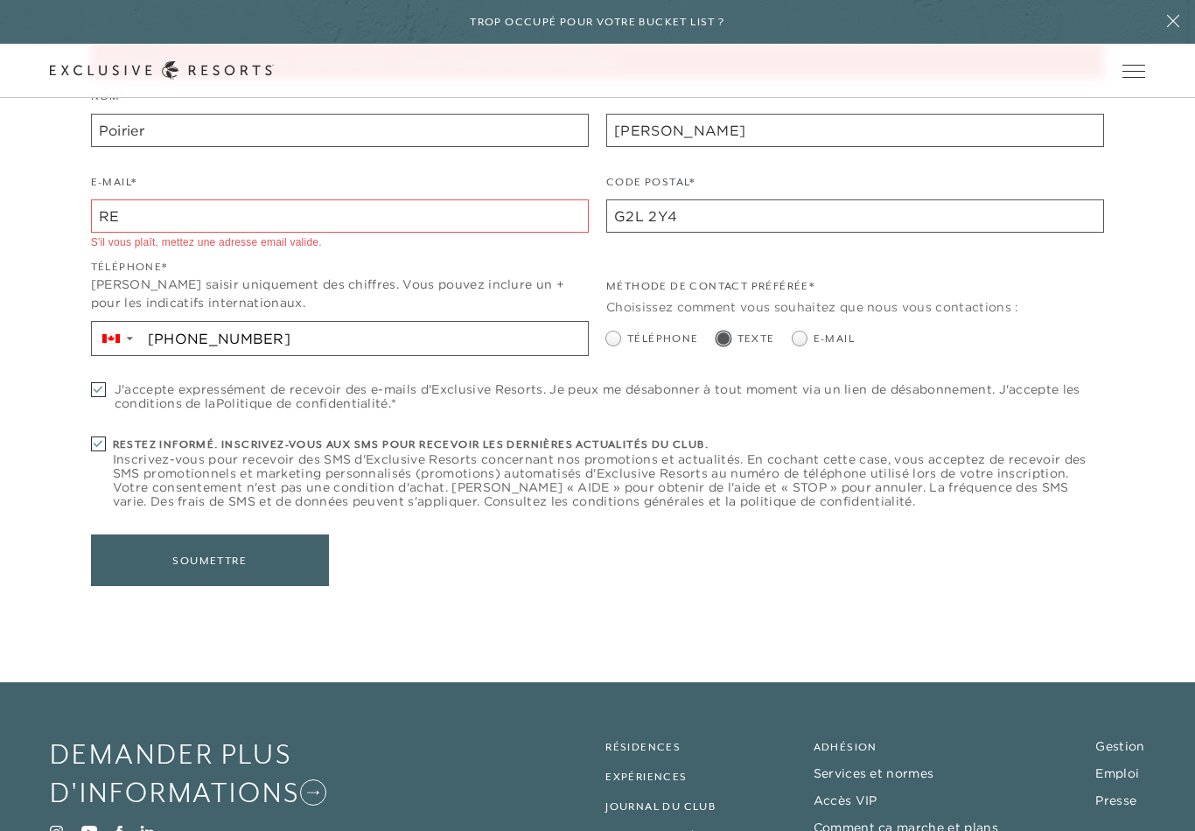
type input "R"
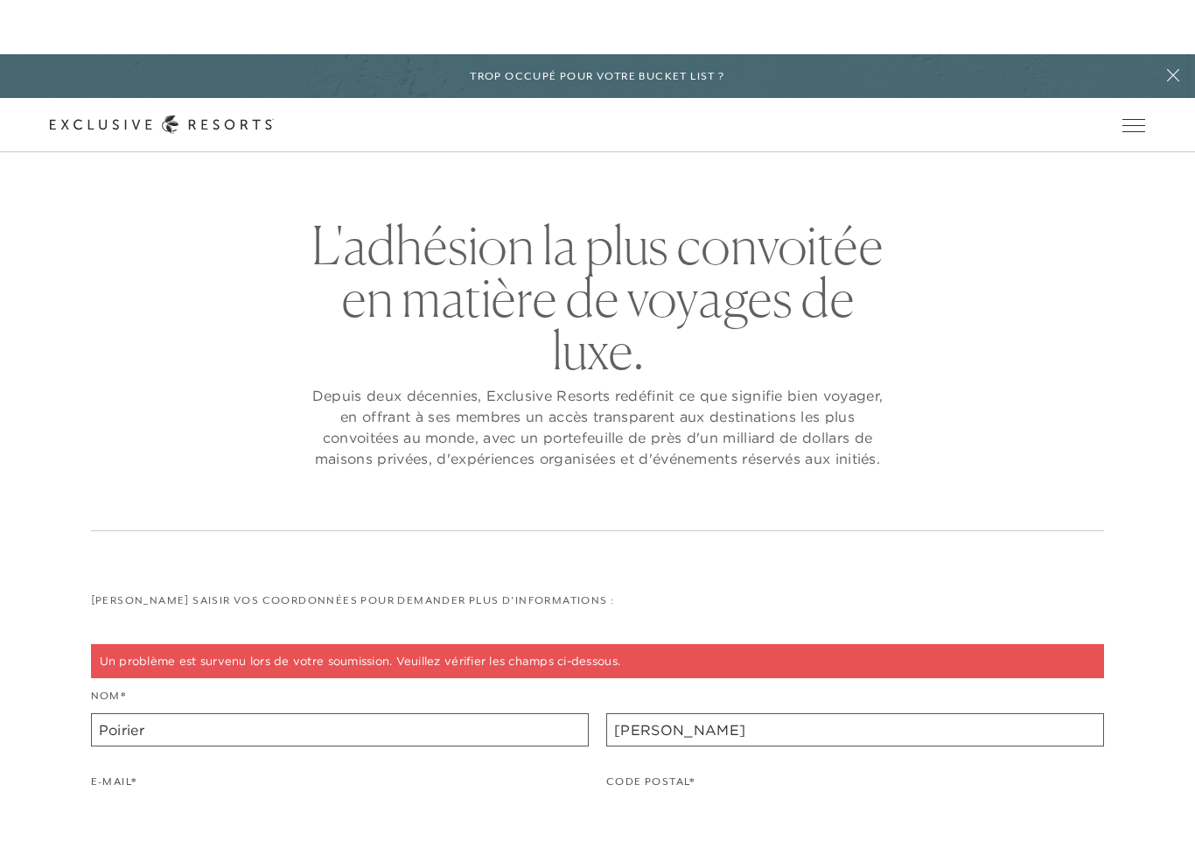
scroll to position [0, 0]
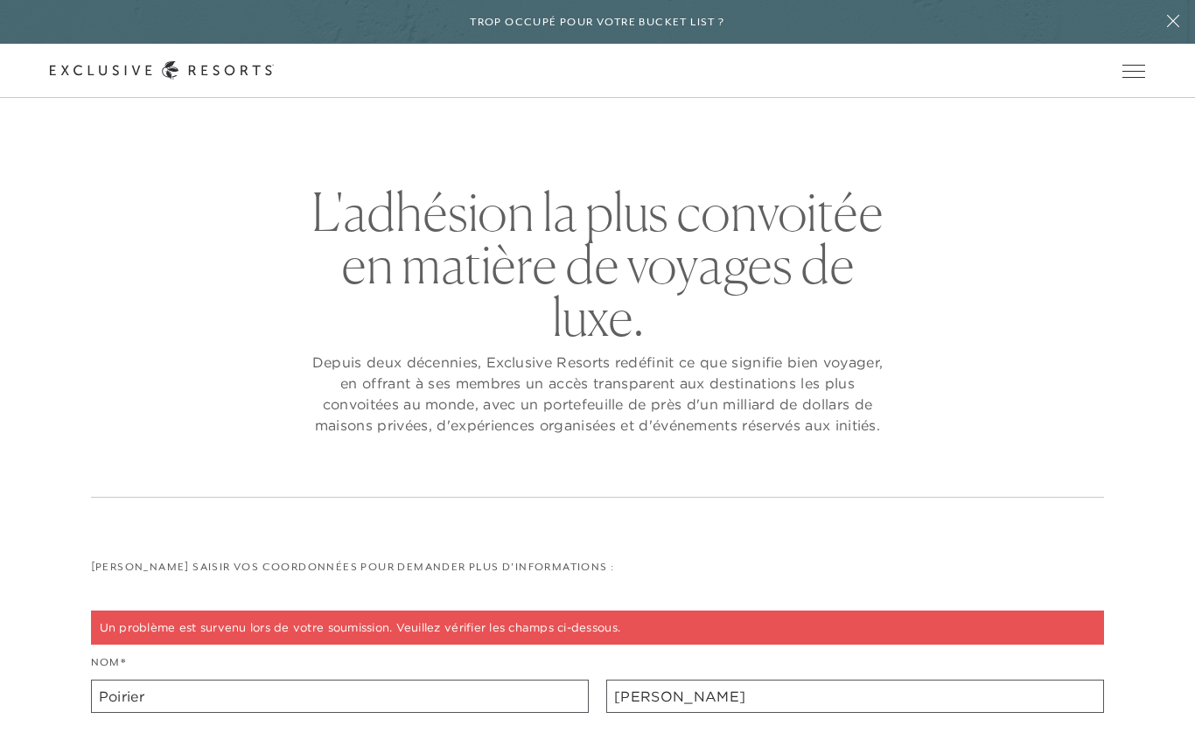
click at [1140, 66] on span "Ouvrir la navigation" at bounding box center [1133, 71] width 23 height 12
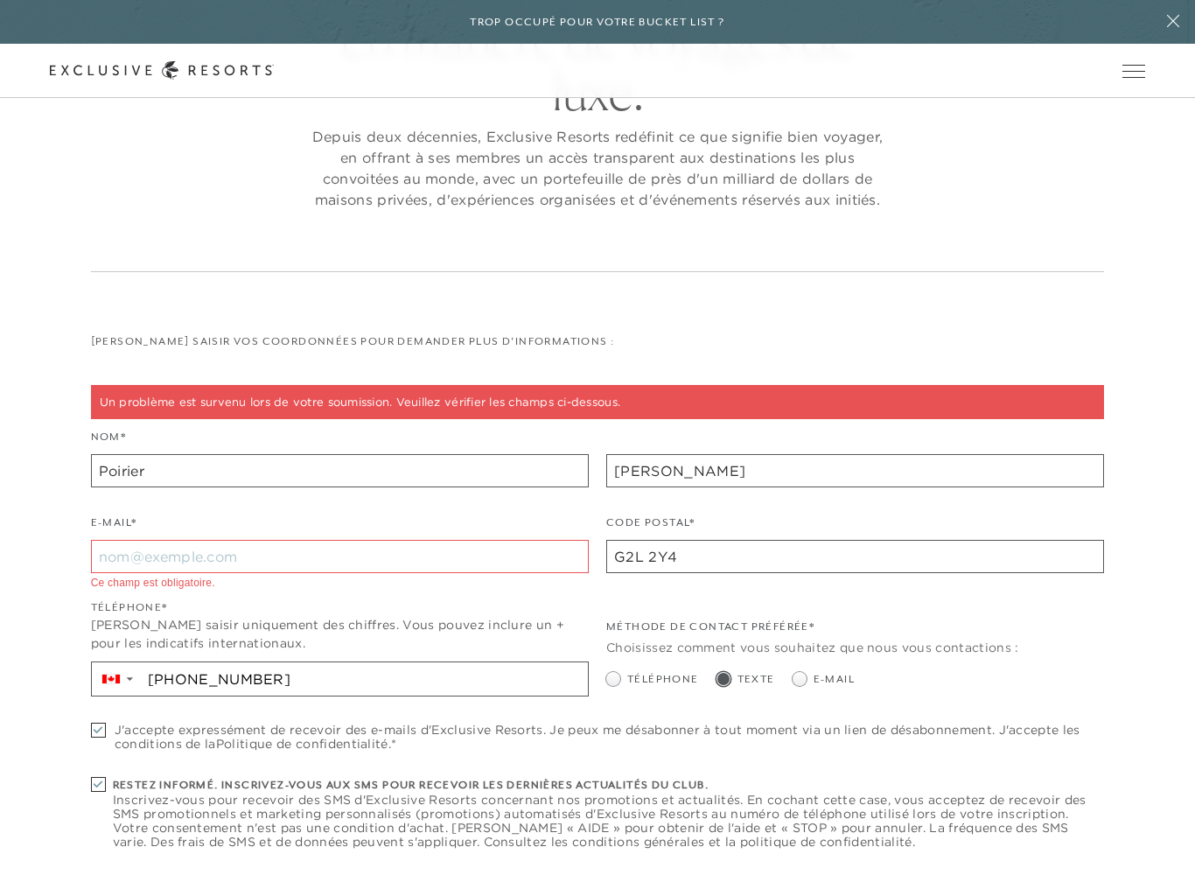
scroll to position [224, 0]
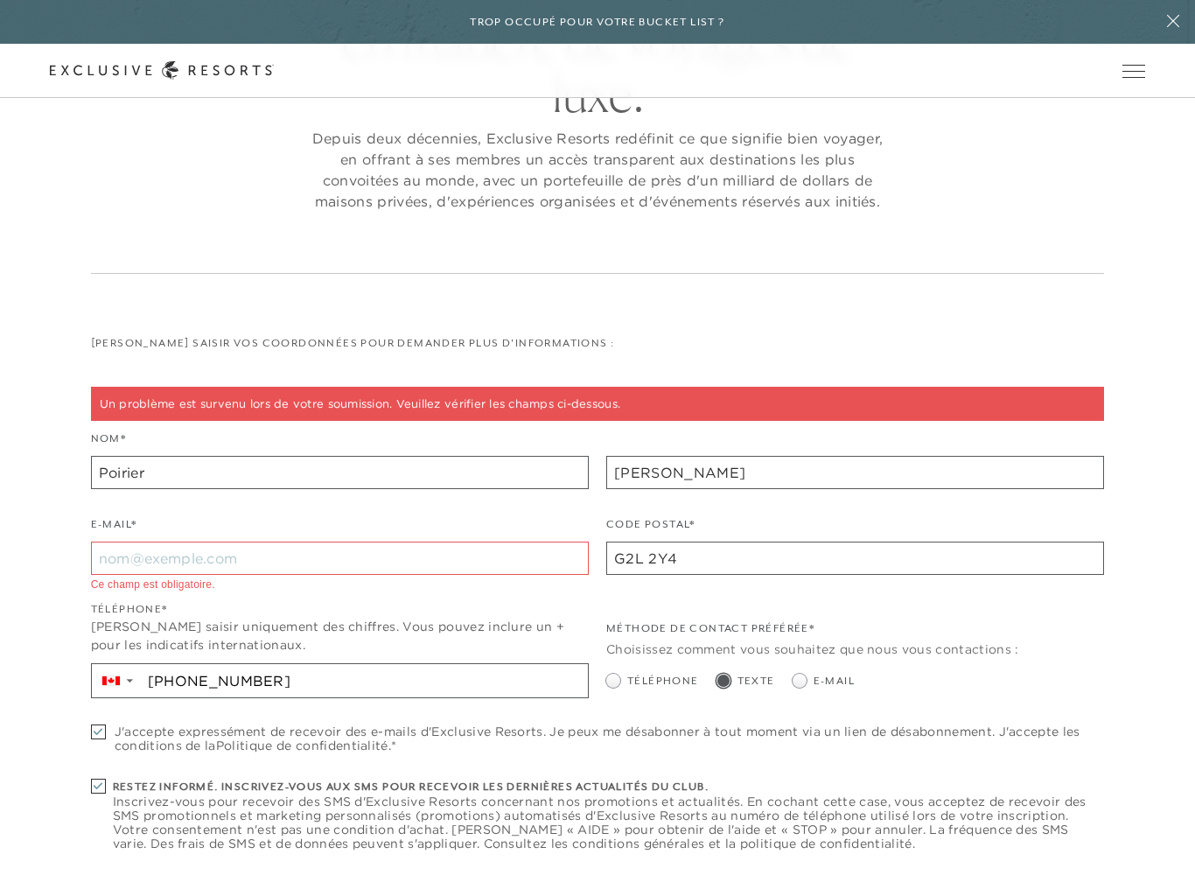
click at [168, 548] on input "E-mail*" at bounding box center [340, 557] width 498 height 33
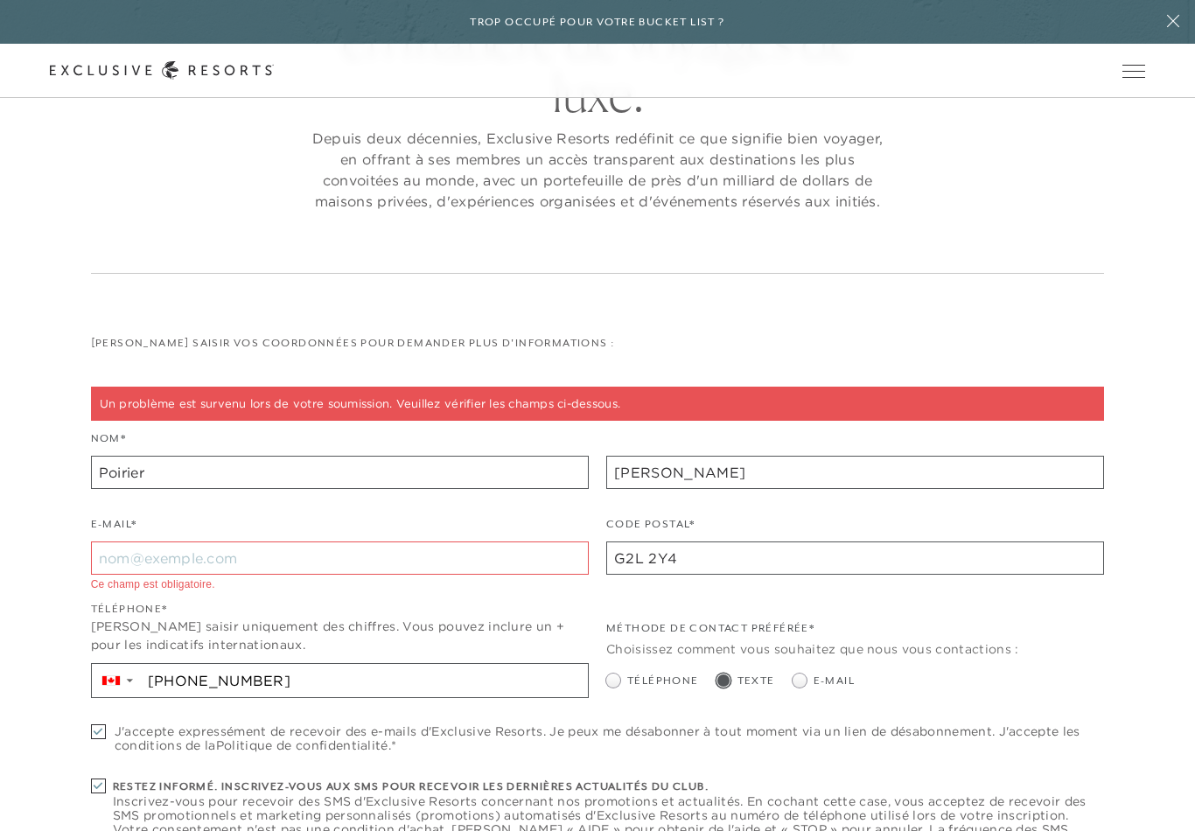
type input "[EMAIL_ADDRESS][DOMAIN_NAME]"
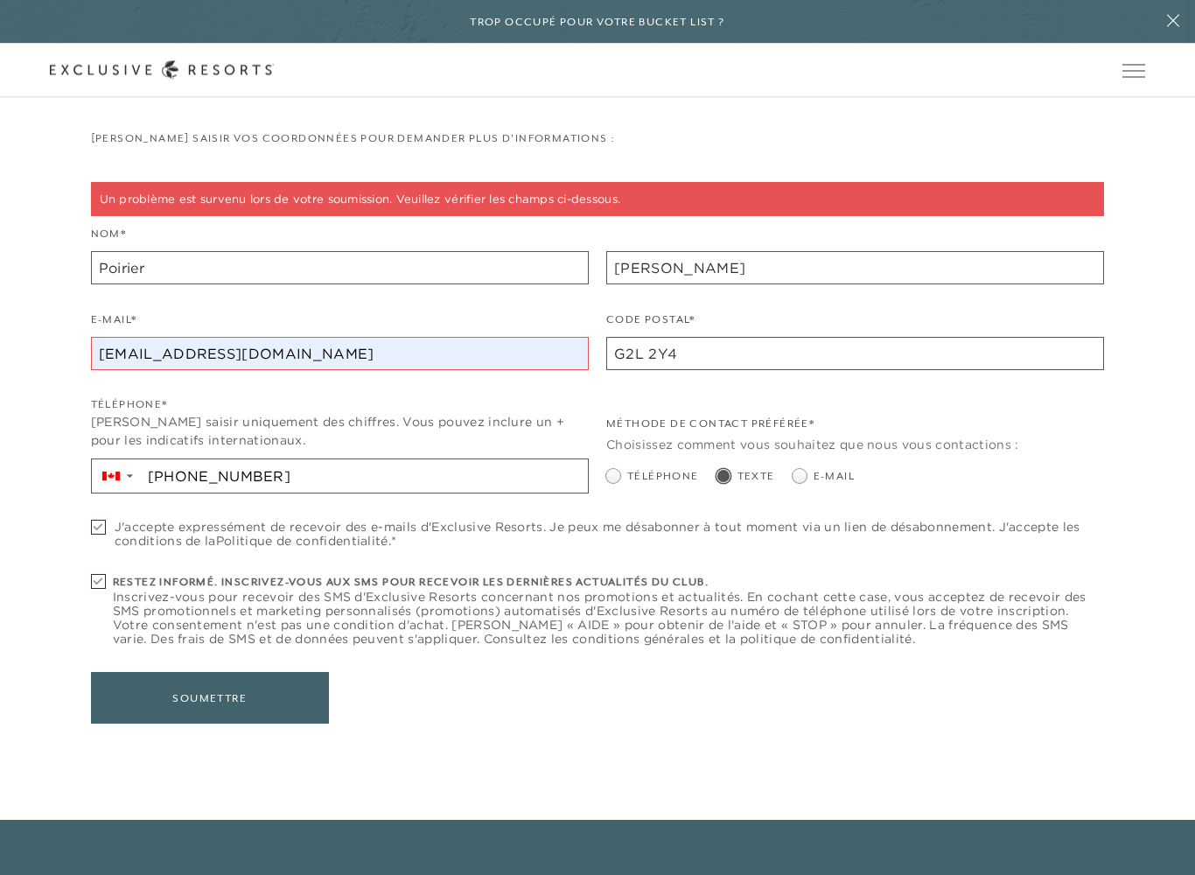
scroll to position [429, 0]
click at [241, 700] on font "Soumettre" at bounding box center [209, 698] width 74 height 12
click at [227, 701] on font "Soumettre" at bounding box center [209, 698] width 74 height 12
click at [241, 684] on font "Soumettre" at bounding box center [209, 697] width 118 height 33
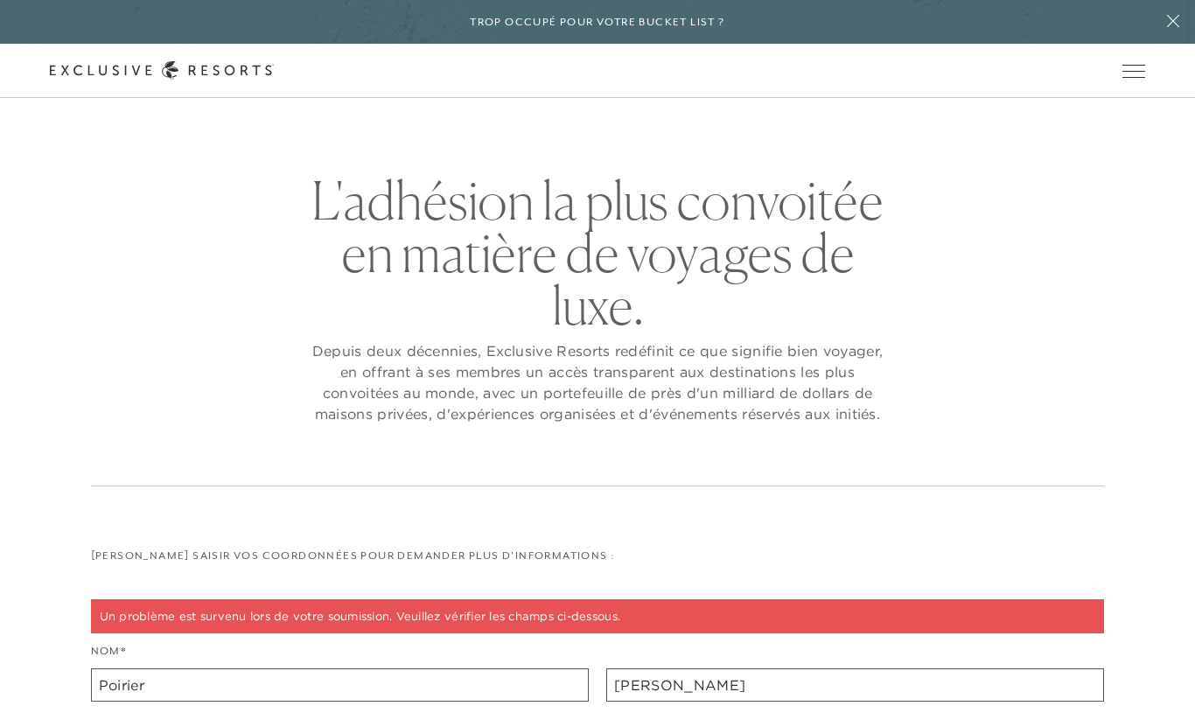
scroll to position [10, 0]
